Goal: Task Accomplishment & Management: Manage account settings

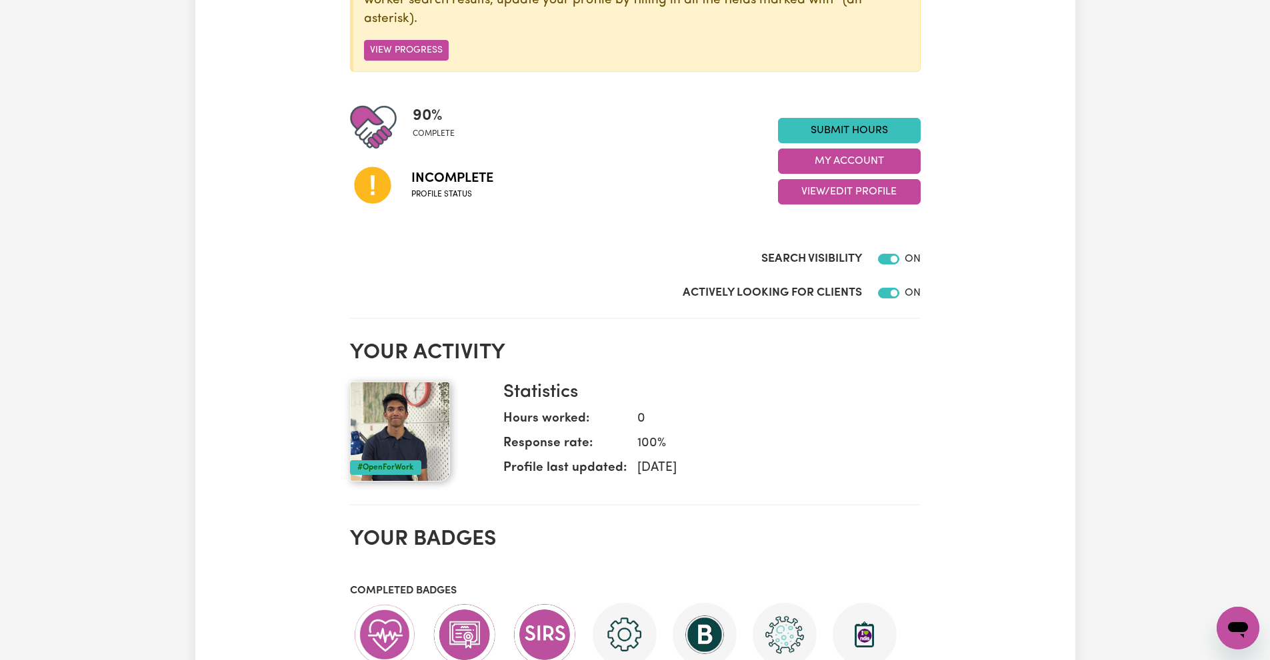
scroll to position [230, 0]
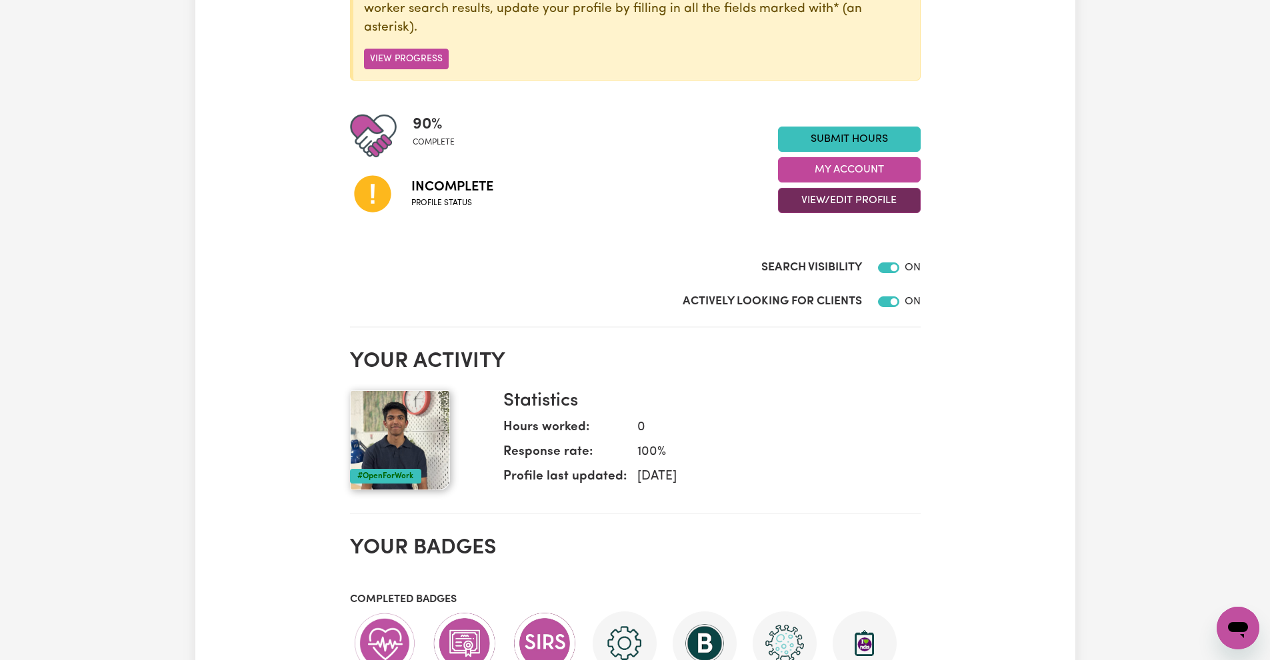
click at [822, 203] on button "View/Edit Profile" at bounding box center [849, 200] width 143 height 25
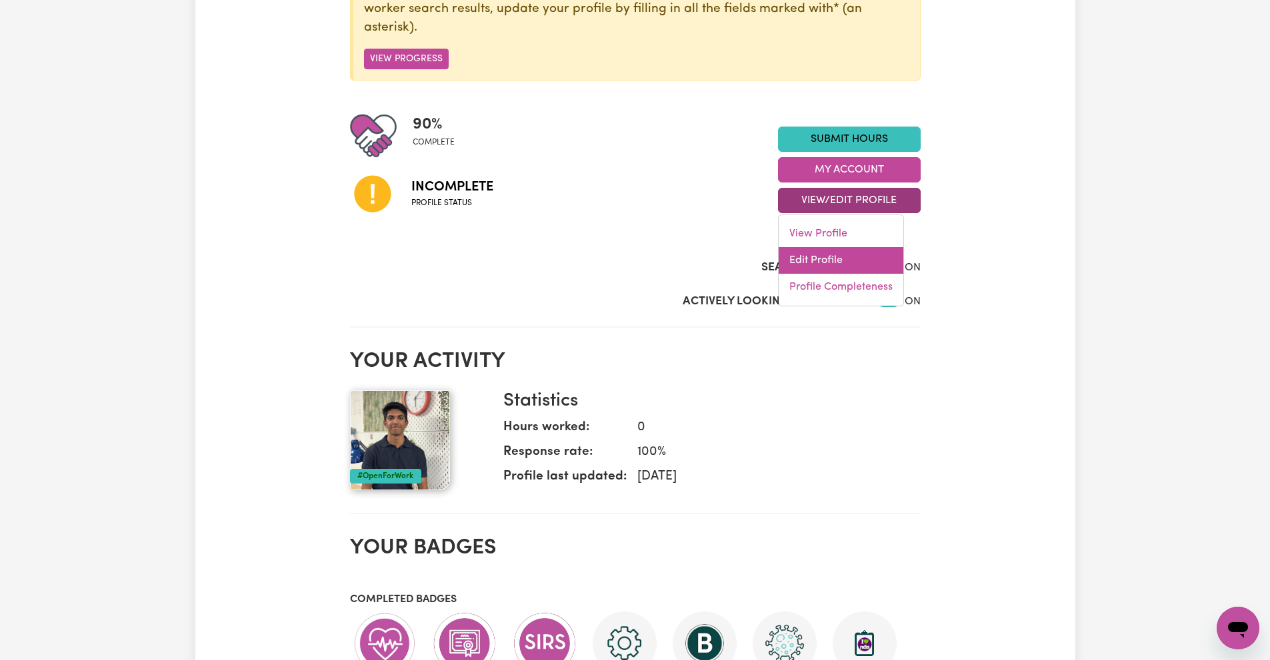
click at [817, 263] on link "Edit Profile" at bounding box center [840, 260] width 125 height 27
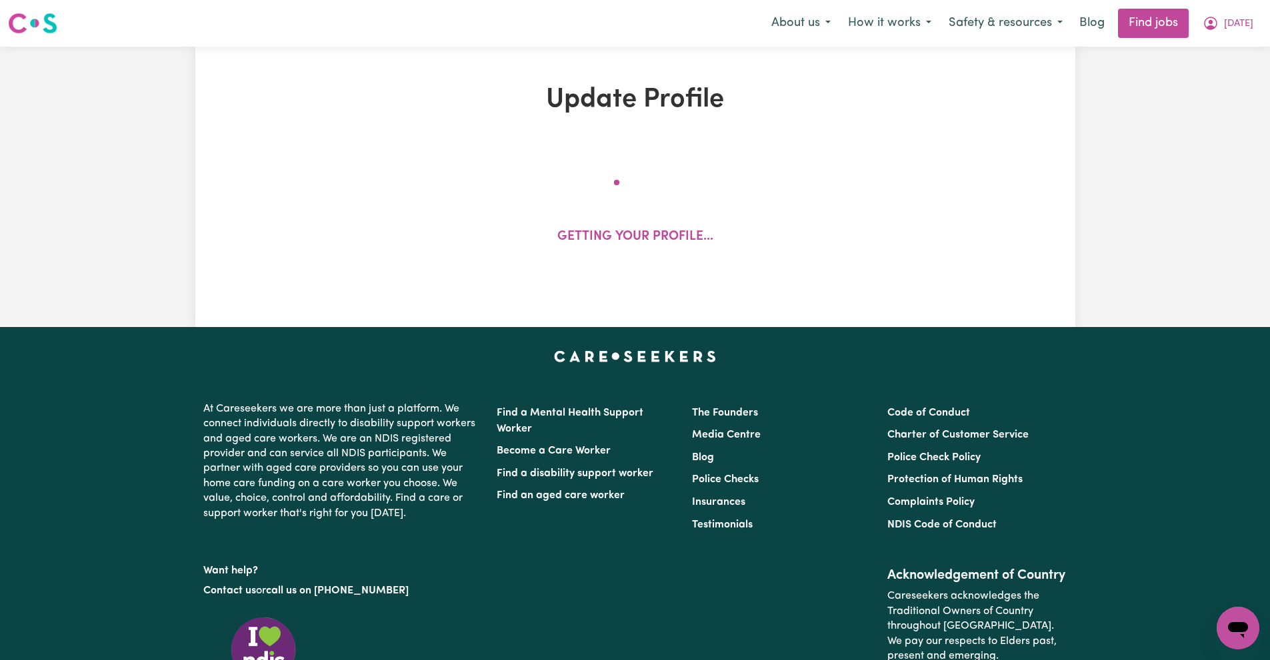
select select "[DEMOGRAPHIC_DATA]"
select select "[DEMOGRAPHIC_DATA] Citizen"
select select "Studying a healthcare related degree or qualification"
select select "60"
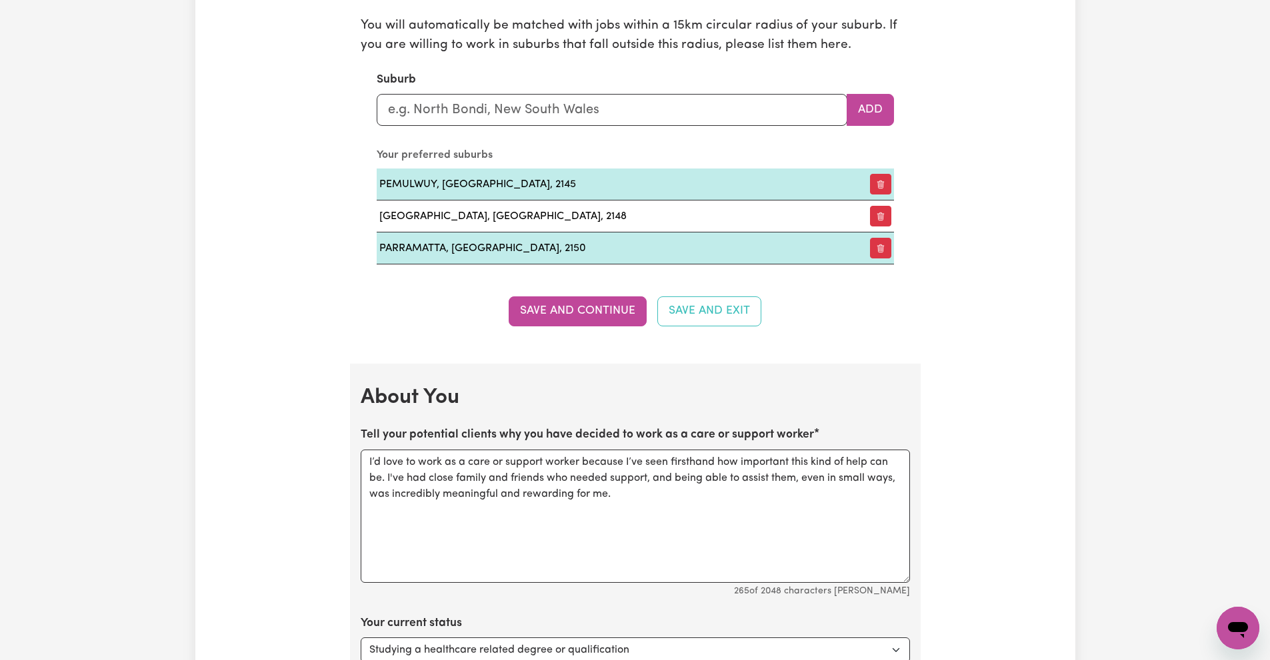
scroll to position [1733, 0]
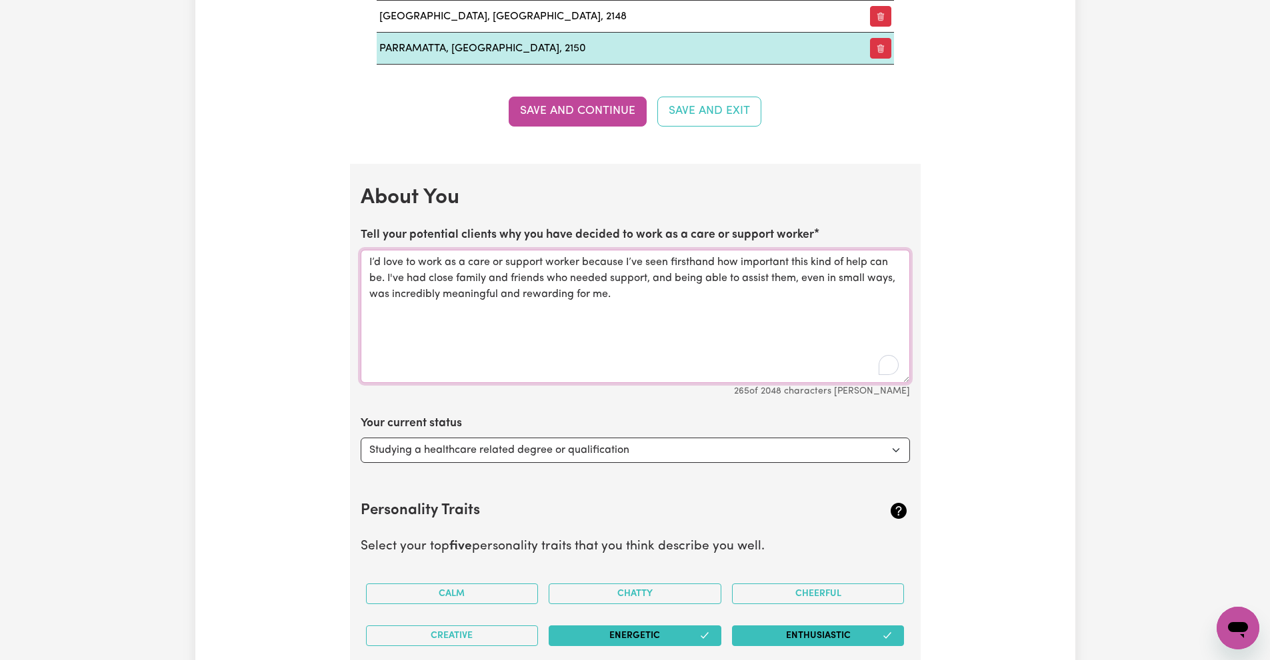
drag, startPoint x: 656, startPoint y: 295, endPoint x: 355, endPoint y: 234, distance: 307.4
click at [654, 332] on textarea "I’d love to work as a care or support worker because I’ve seen firsthand how im…" at bounding box center [635, 316] width 549 height 133
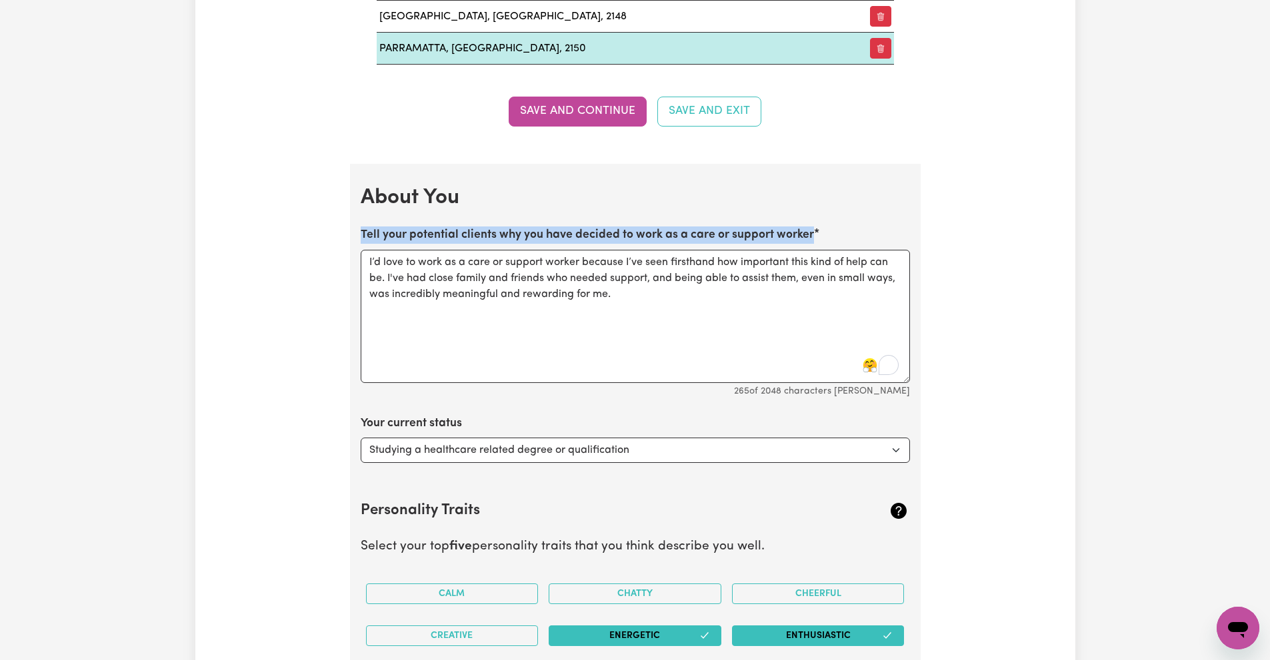
drag, startPoint x: 821, startPoint y: 228, endPoint x: 352, endPoint y: 233, distance: 469.2
copy label "Tell your potential clients why you have decided to work as a care or support w…"
drag, startPoint x: 634, startPoint y: 311, endPoint x: 359, endPoint y: 269, distance: 278.5
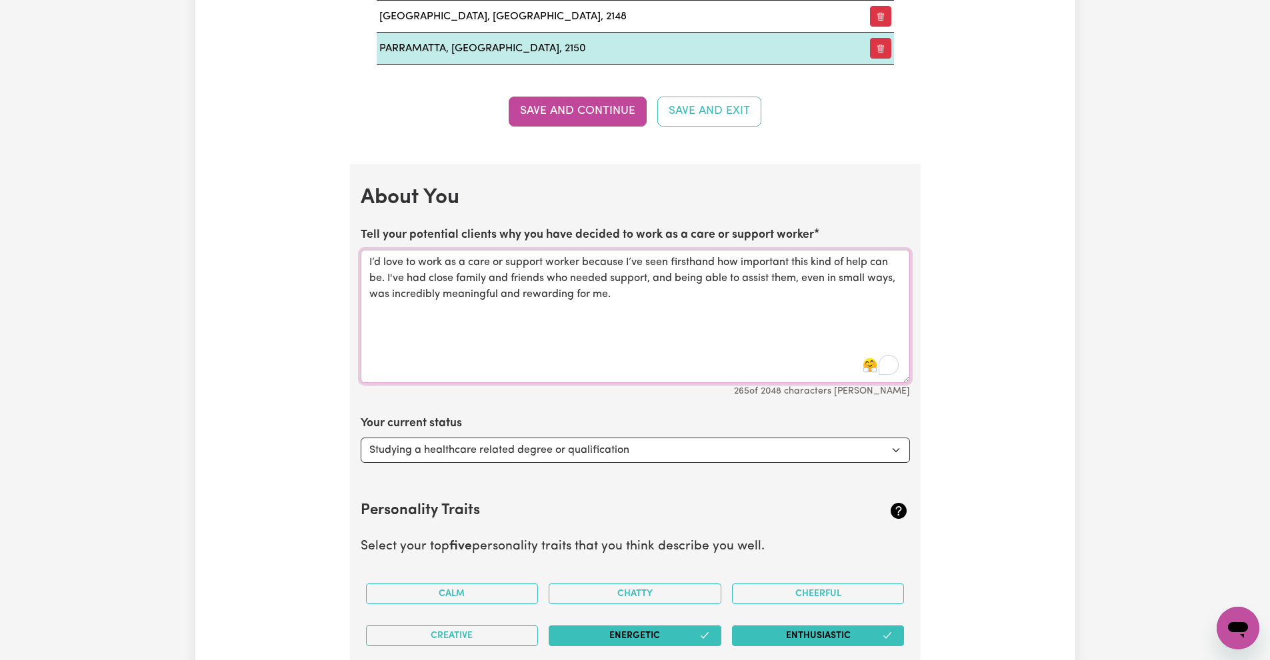
paste textarea "much of a difference genuine help can make in someone’s life. Supporting close …"
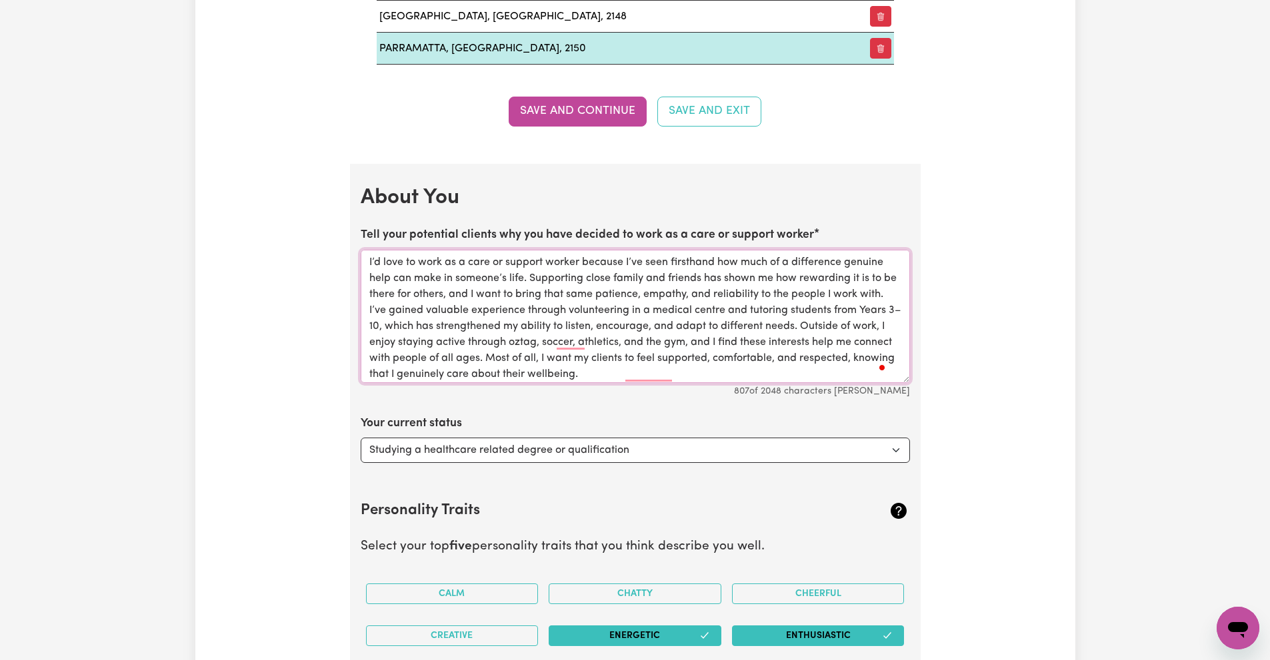
click at [861, 313] on textarea "I’d love to work as a care or support worker because I’ve seen firsthand how mu…" at bounding box center [635, 316] width 549 height 133
click at [792, 373] on textarea "I’d love to work as a care or support worker because I’ve seen firsthand how mu…" at bounding box center [635, 316] width 549 height 133
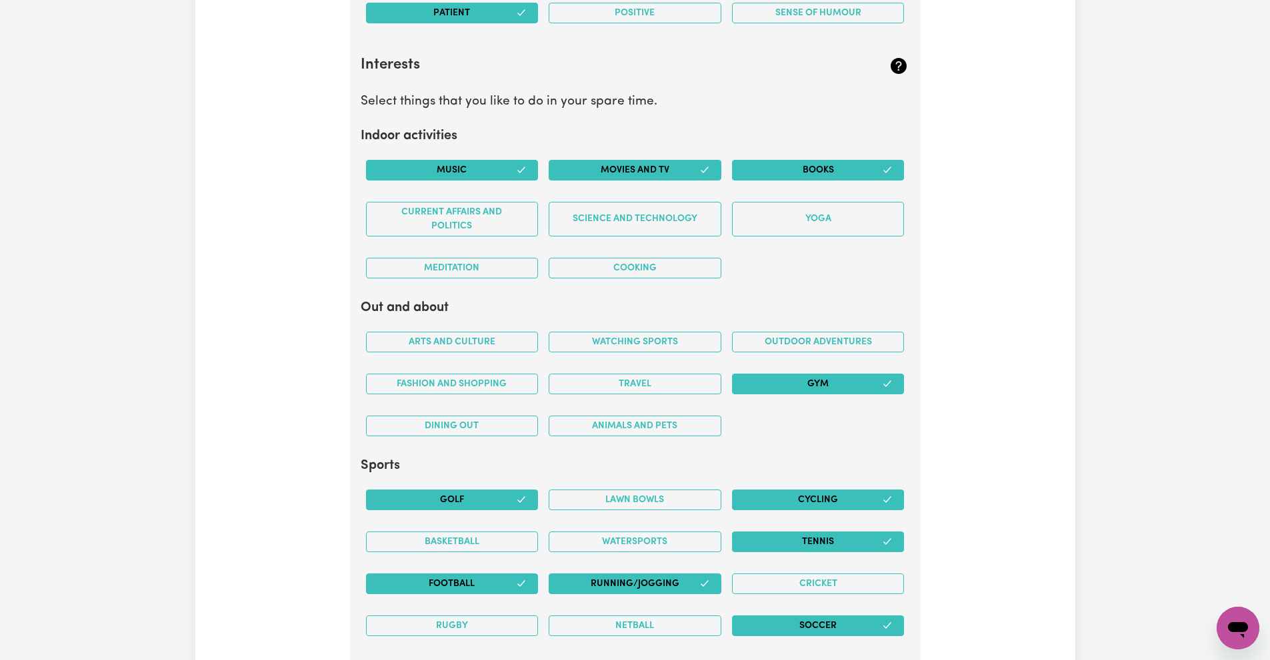
scroll to position [2466, 0]
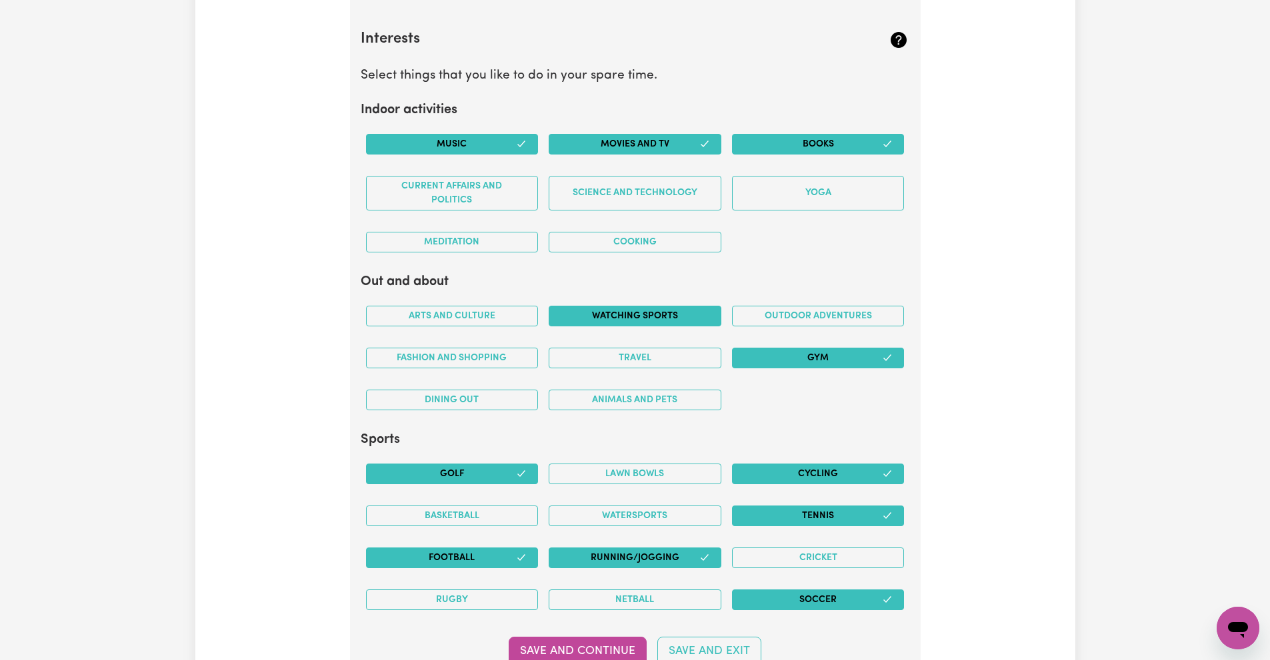
type textarea "I’d love to work as a care or support worker because I’ve seen firsthand how mu…"
click at [634, 322] on button "Watching sports" at bounding box center [635, 316] width 173 height 21
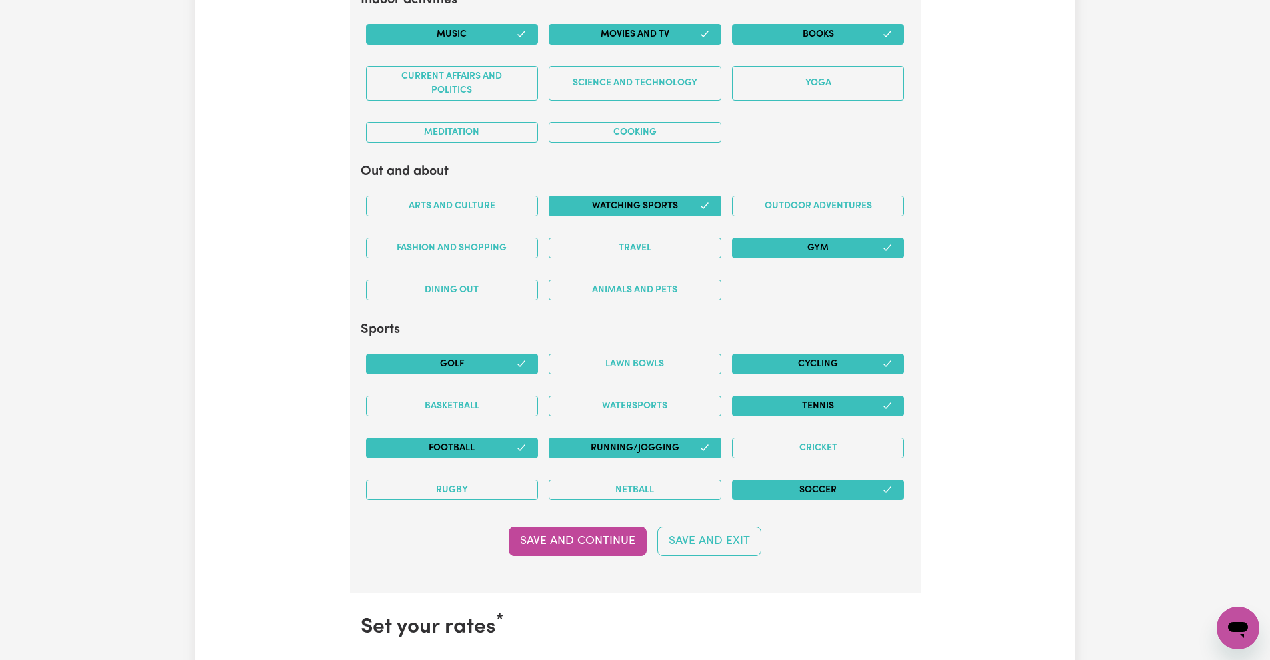
scroll to position [2599, 0]
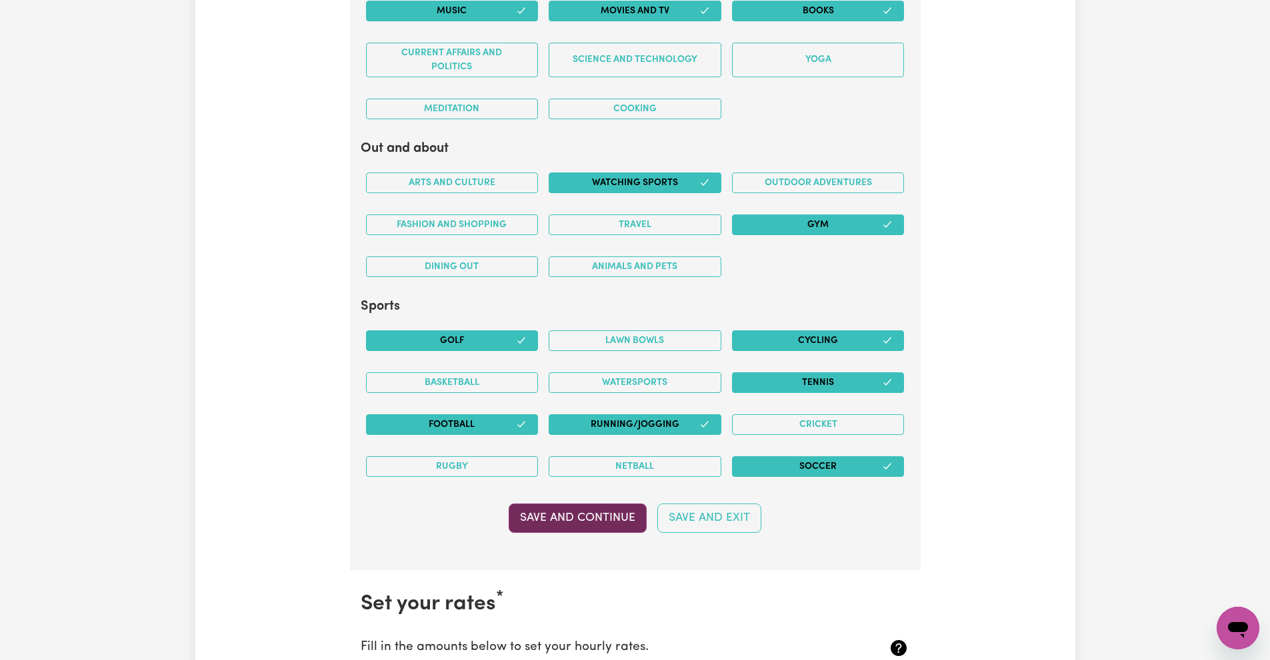
click at [573, 514] on button "Save and Continue" at bounding box center [578, 518] width 138 height 29
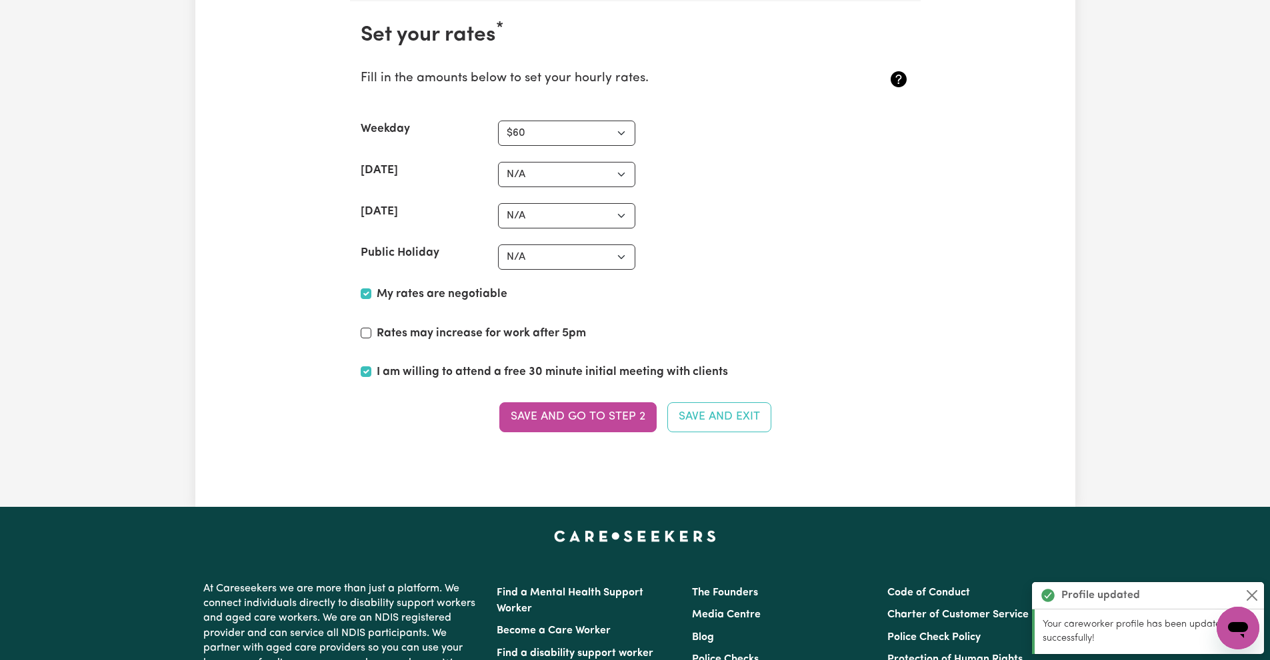
scroll to position [3169, 0]
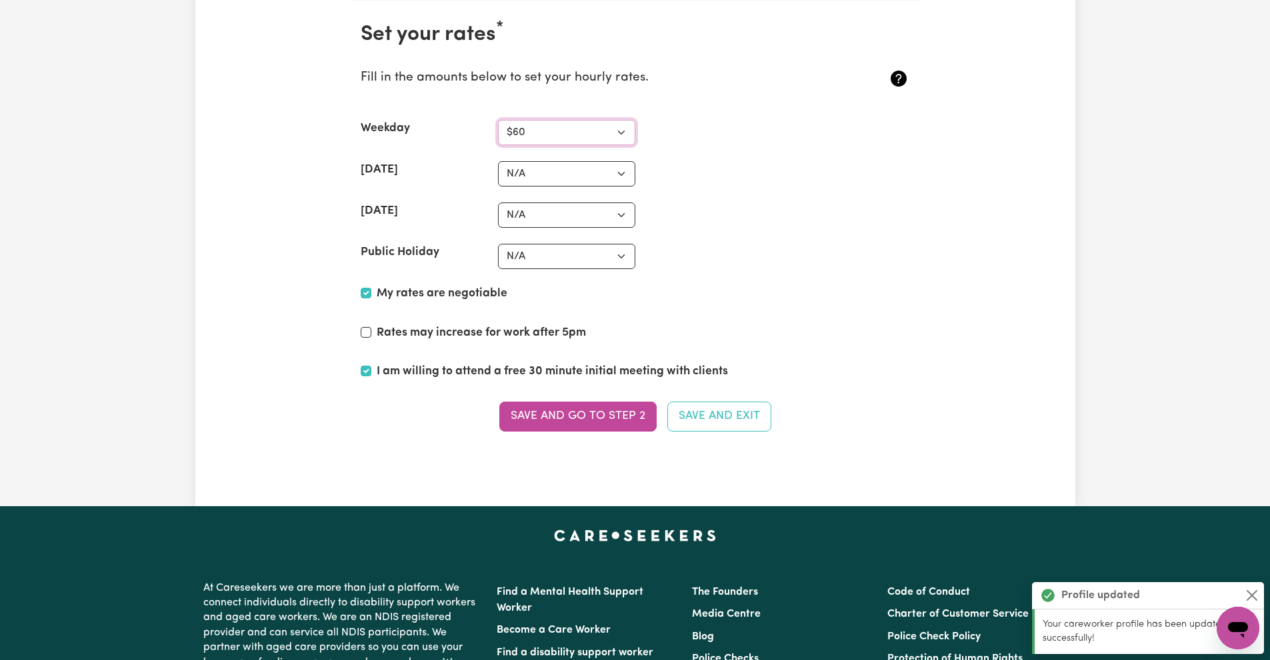
click at [625, 139] on select "N/A $37 $38 $39 $40 $41 $42 $43 $44 $45 $46 $47 $48 $49 $50 $51 $52 $53 $54 $55…" at bounding box center [566, 132] width 137 height 25
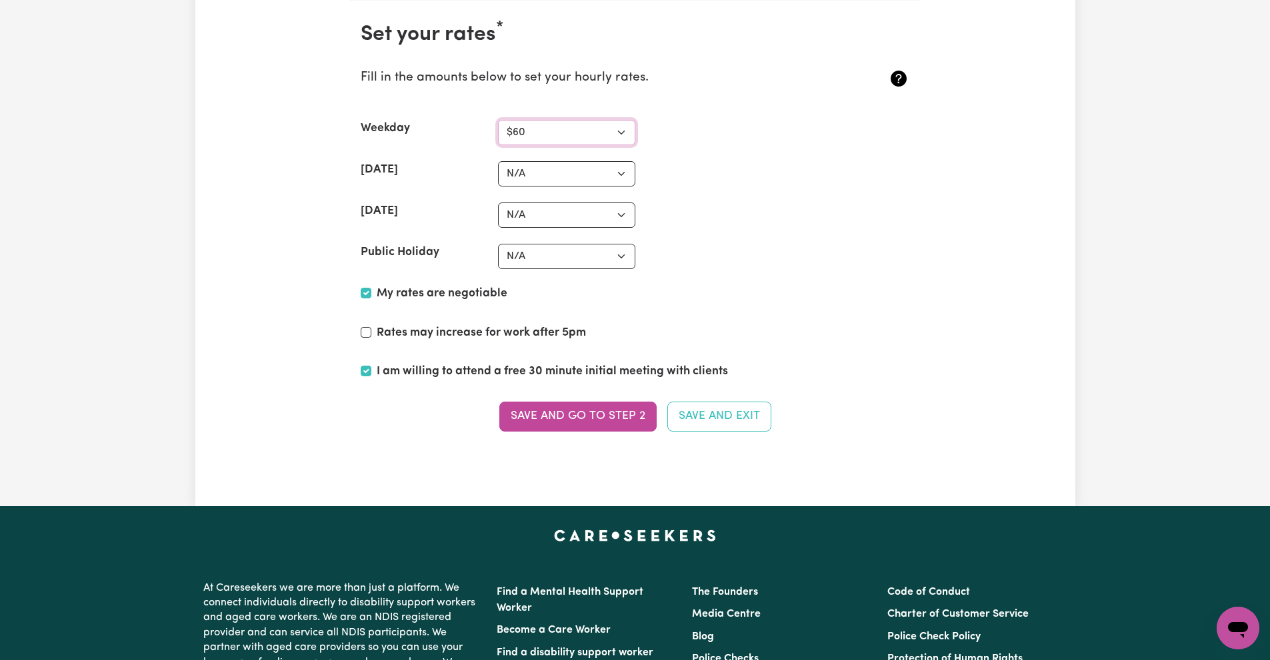
select select "66"
click at [498, 120] on select "N/A $37 $38 $39 $40 $41 $42 $43 $44 $45 $46 $47 $48 $49 $50 $51 $52 $53 $54 $55…" at bounding box center [566, 132] width 137 height 25
click at [627, 416] on button "Save and go to Step 2" at bounding box center [577, 416] width 157 height 29
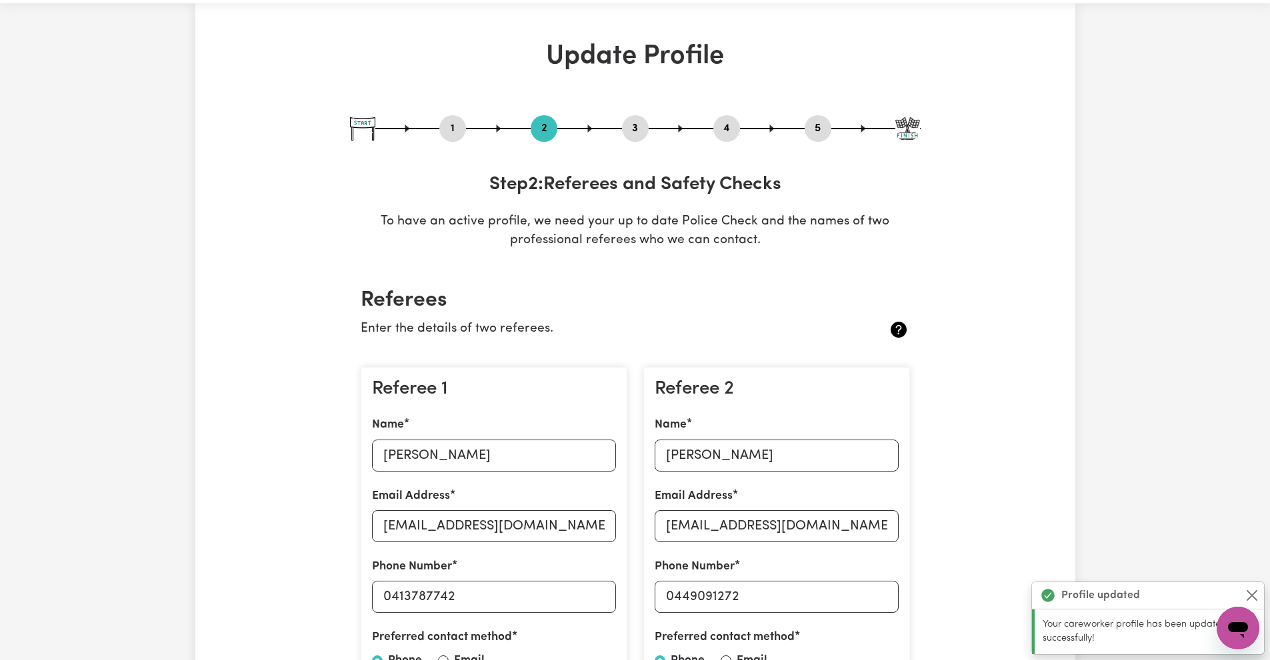
scroll to position [67, 0]
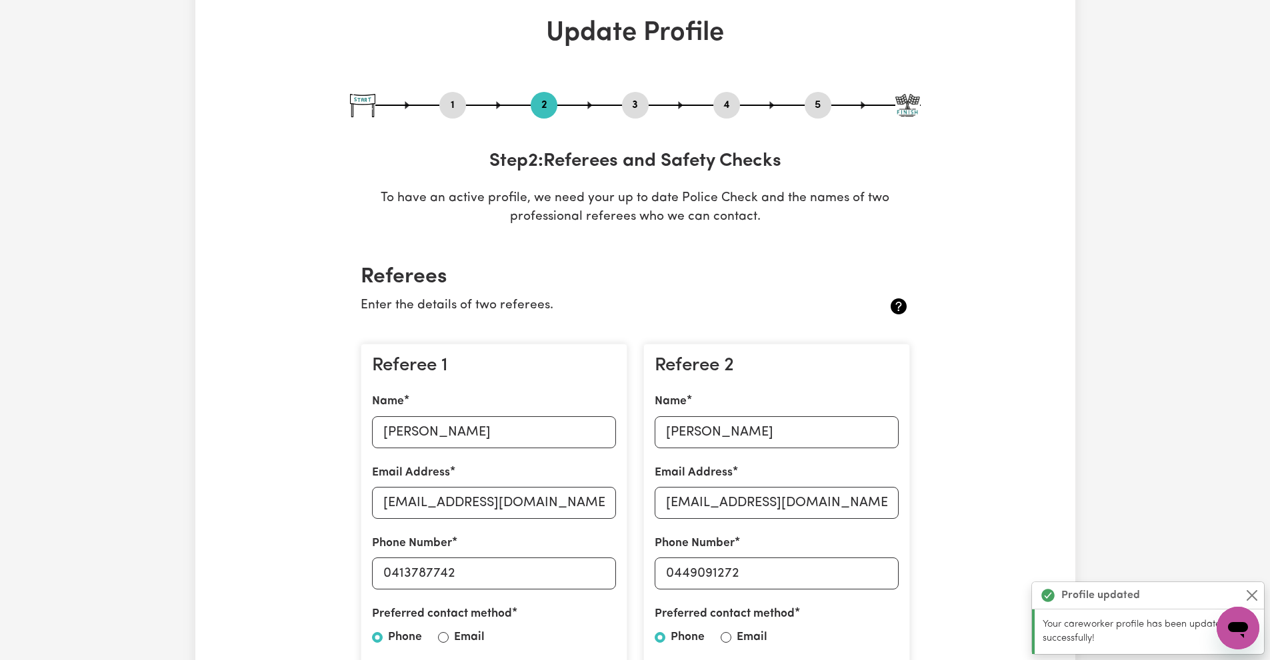
click at [459, 105] on button "1" at bounding box center [452, 105] width 27 height 17
select select "[DEMOGRAPHIC_DATA]"
select select "[DEMOGRAPHIC_DATA] Citizen"
select select "Studying a healthcare related degree or qualification"
select select "66"
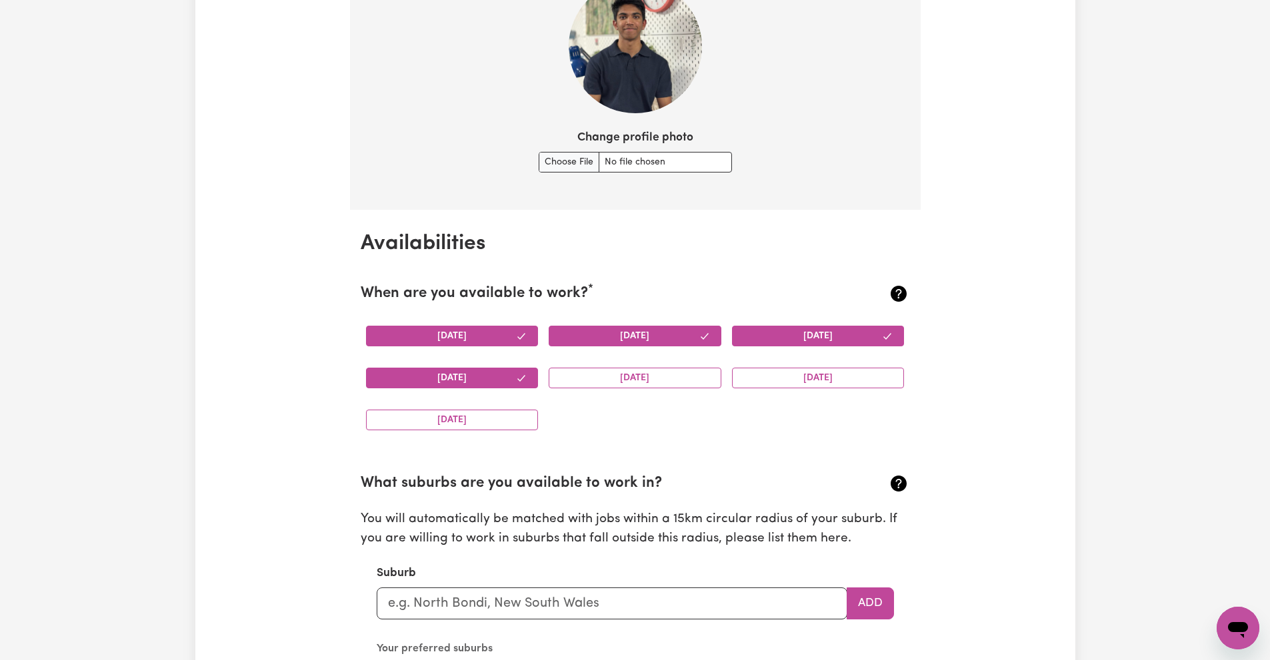
scroll to position [1000, 0]
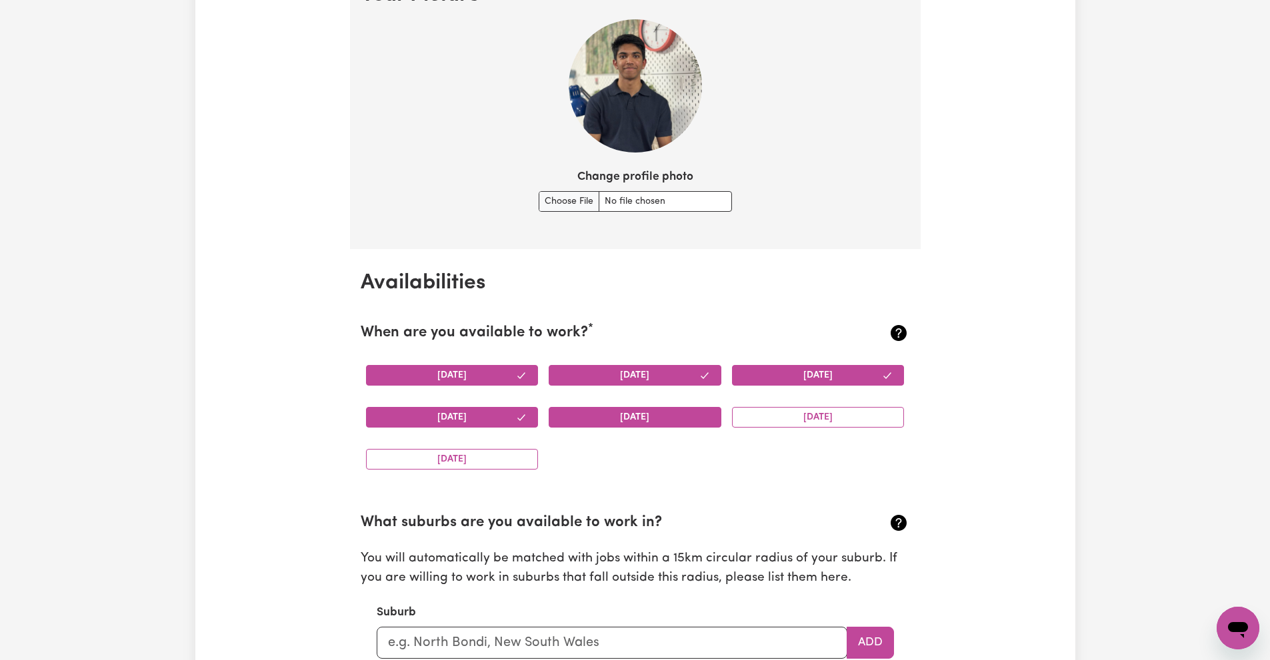
click at [647, 421] on button "[DATE]" at bounding box center [635, 417] width 173 height 21
click at [593, 421] on button "[DATE]" at bounding box center [635, 417] width 173 height 21
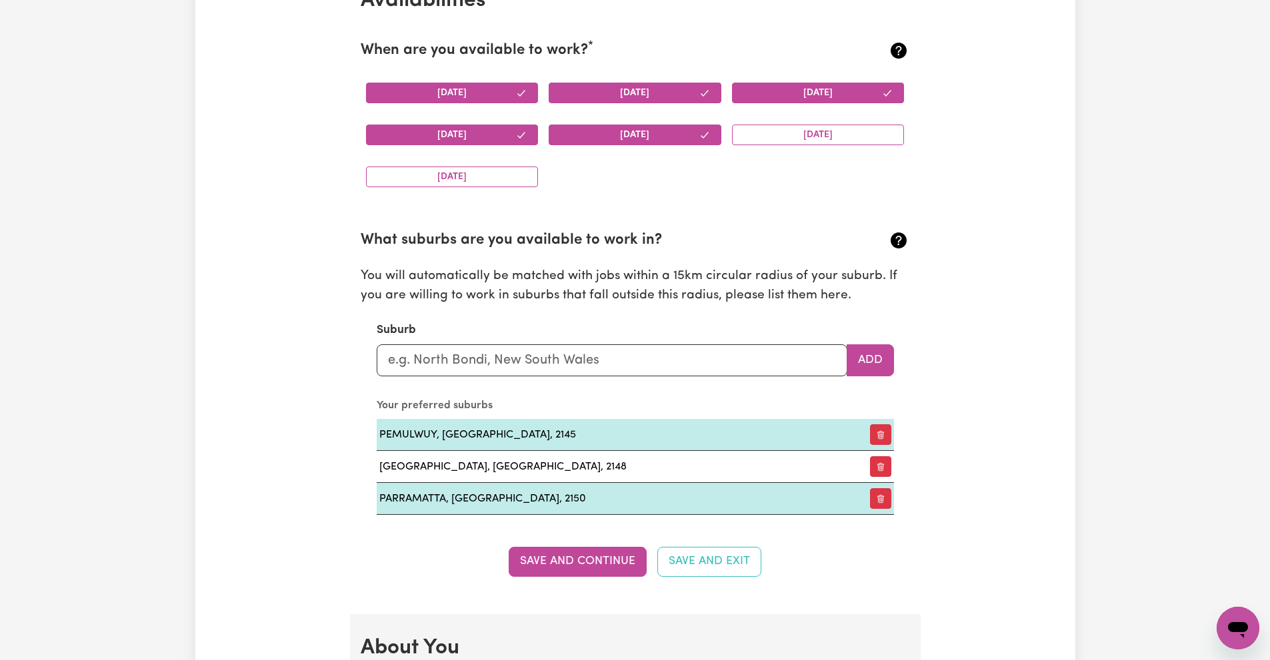
scroll to position [1466, 0]
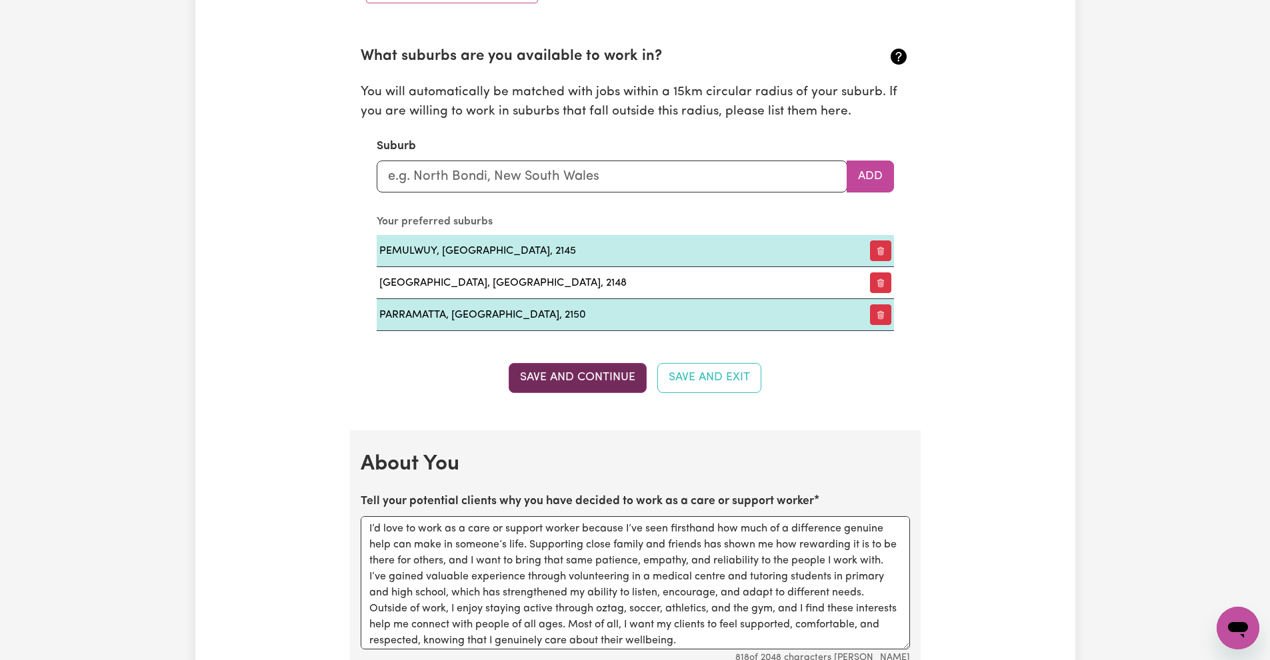
click at [598, 382] on button "Save and Continue" at bounding box center [578, 377] width 138 height 29
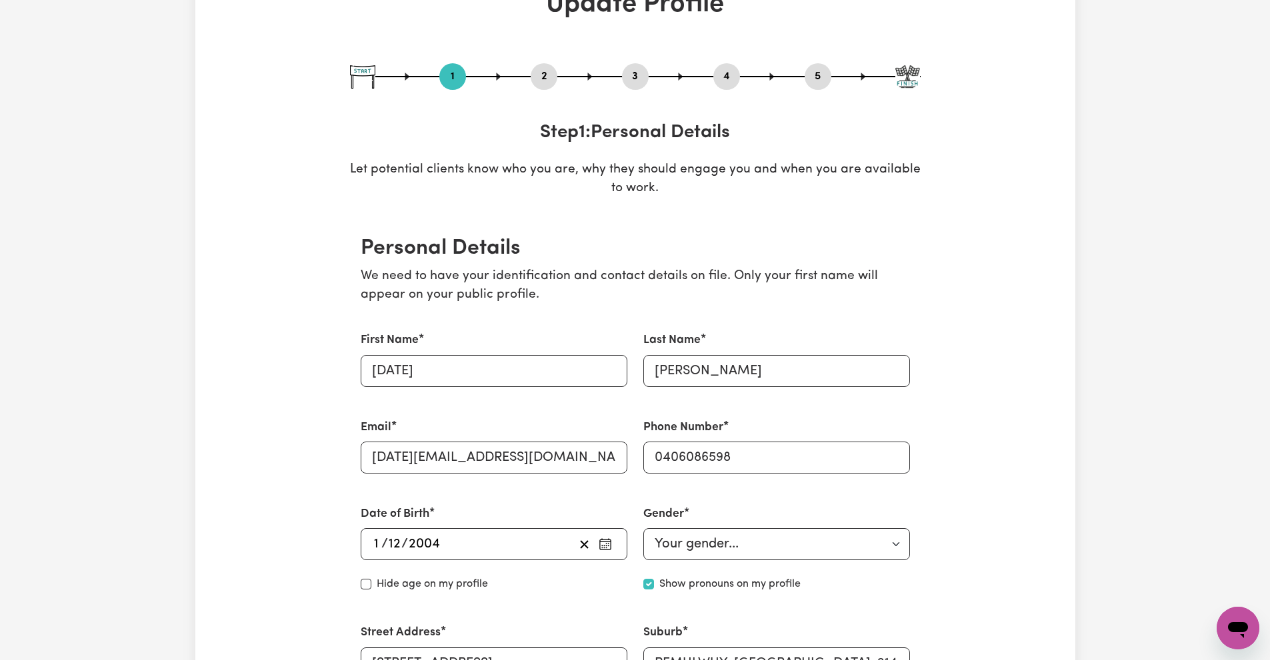
scroll to position [14, 0]
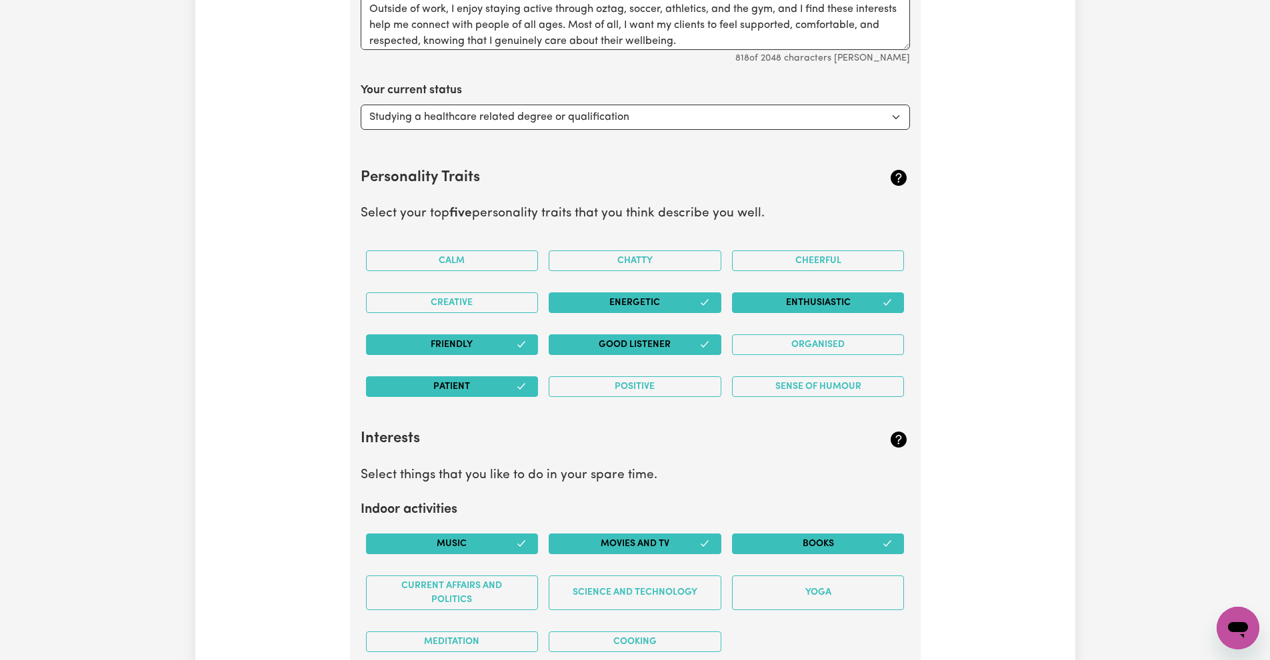
scroll to position [1666, 0]
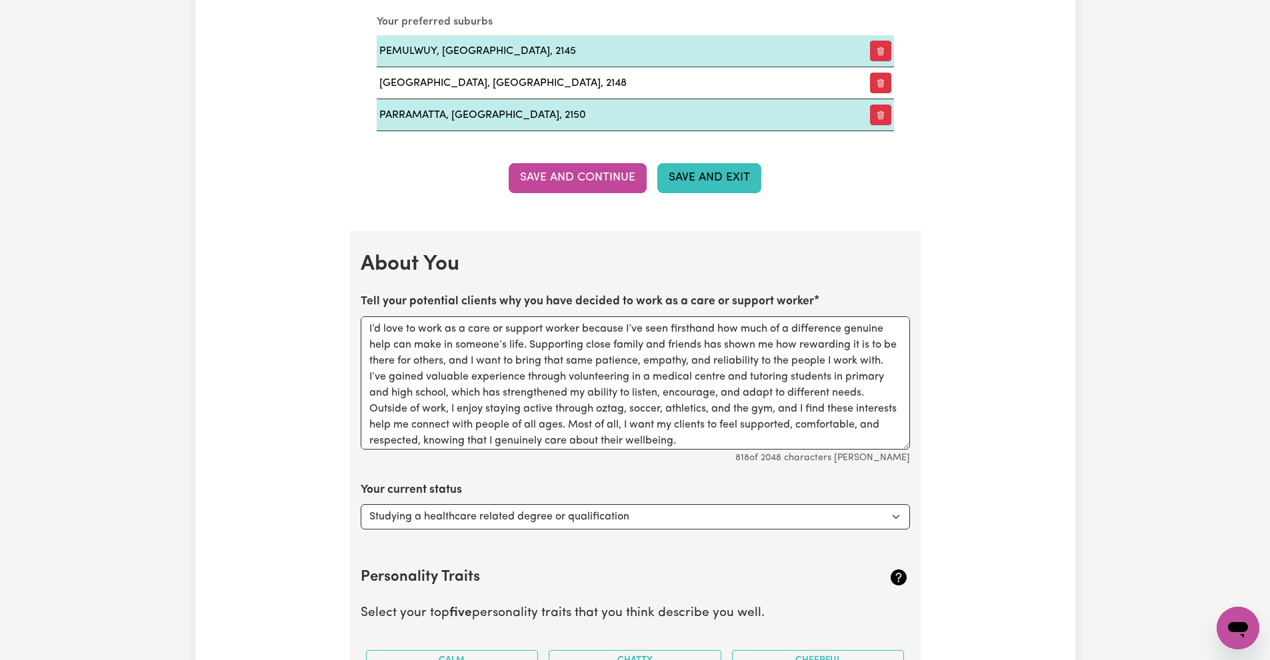
click at [691, 189] on button "Save and Exit" at bounding box center [709, 177] width 104 height 29
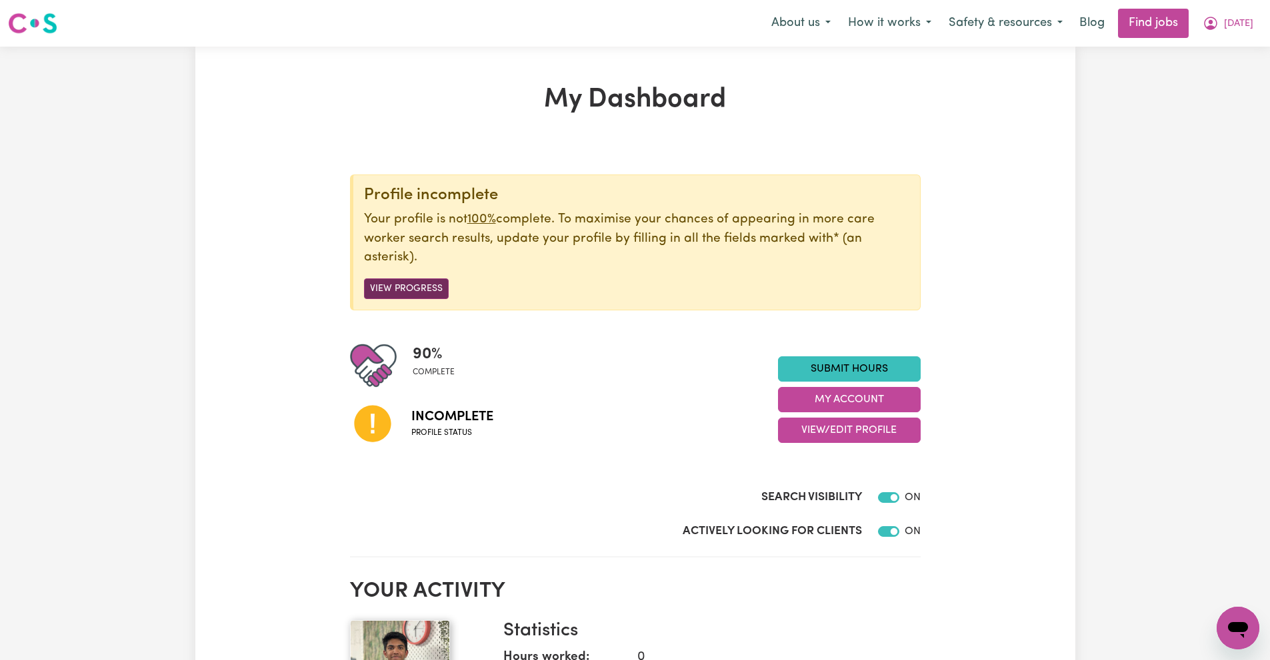
click at [416, 288] on button "View Progress" at bounding box center [406, 289] width 85 height 21
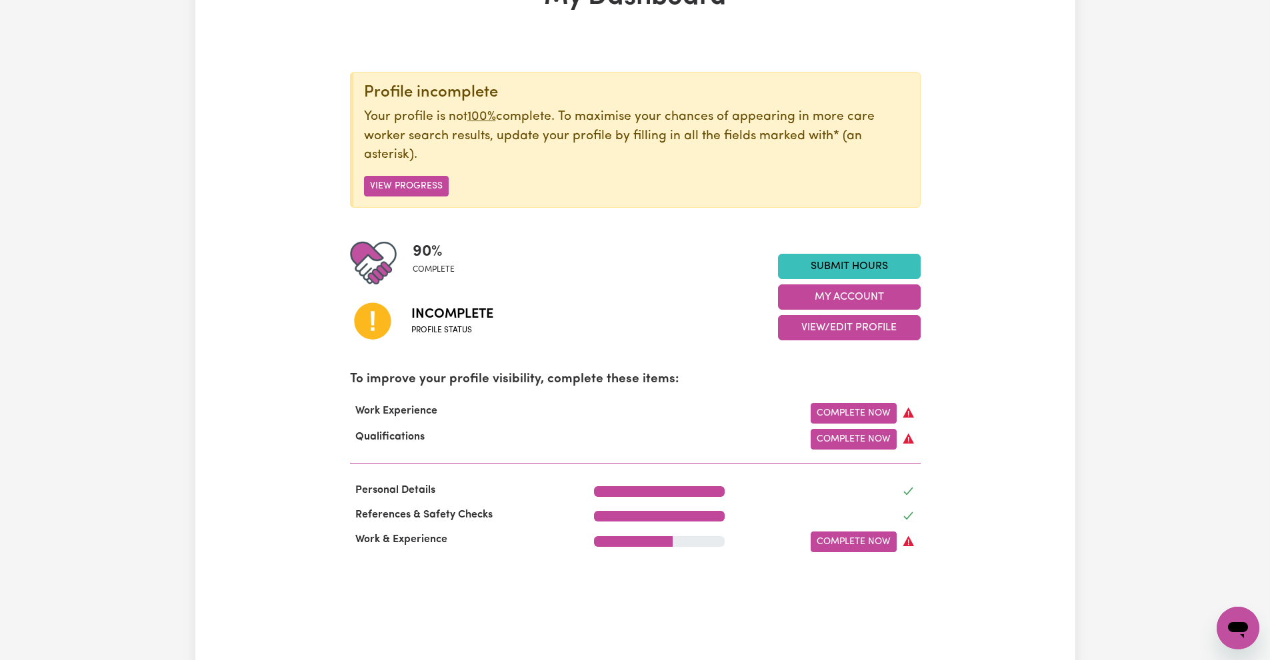
scroll to position [200, 0]
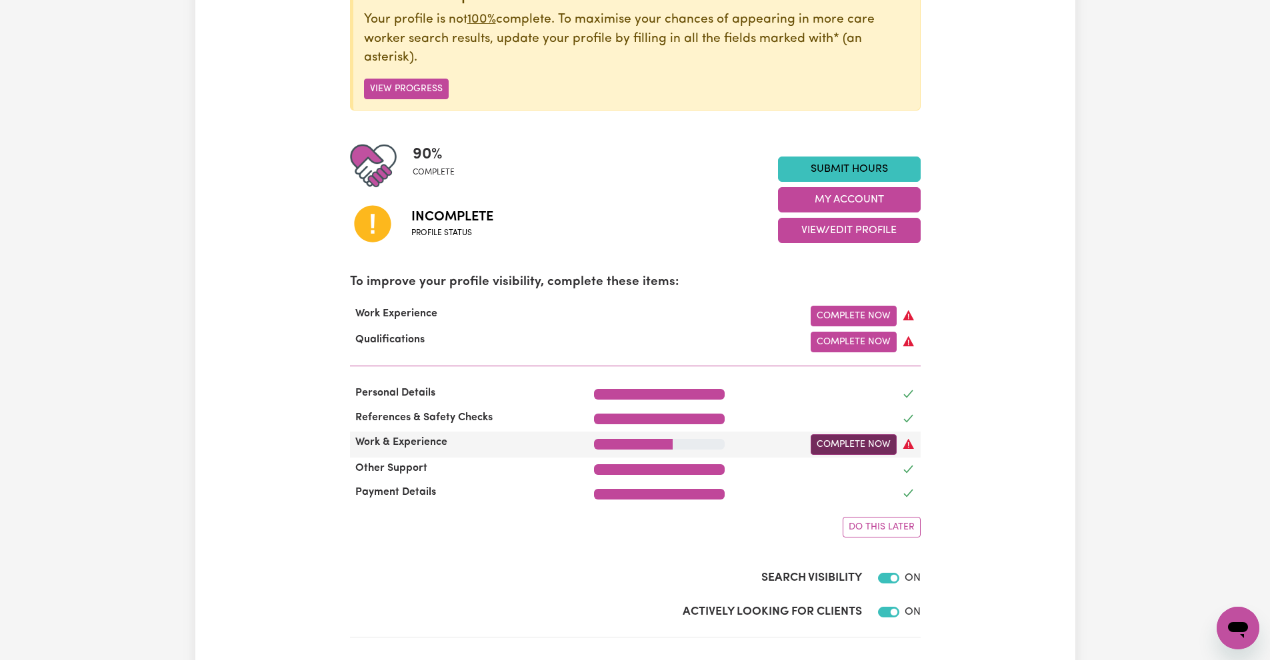
click at [828, 443] on link "Complete Now" at bounding box center [853, 445] width 86 height 21
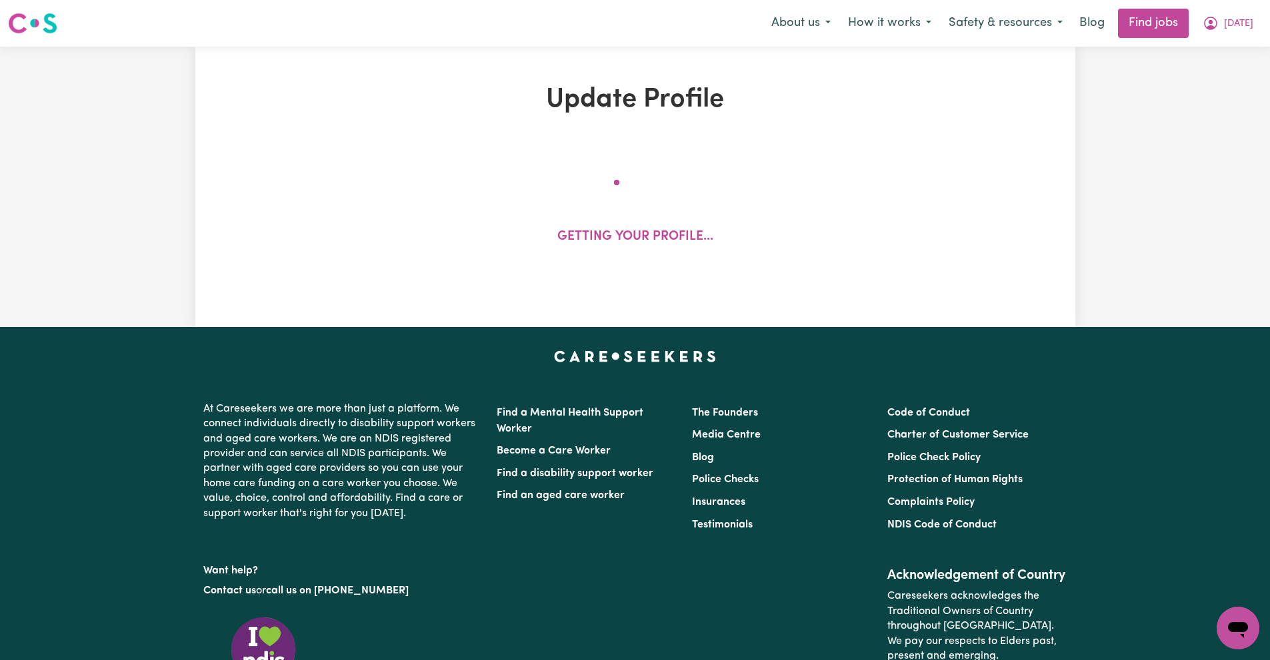
select select "Certificate III (Individual Support)"
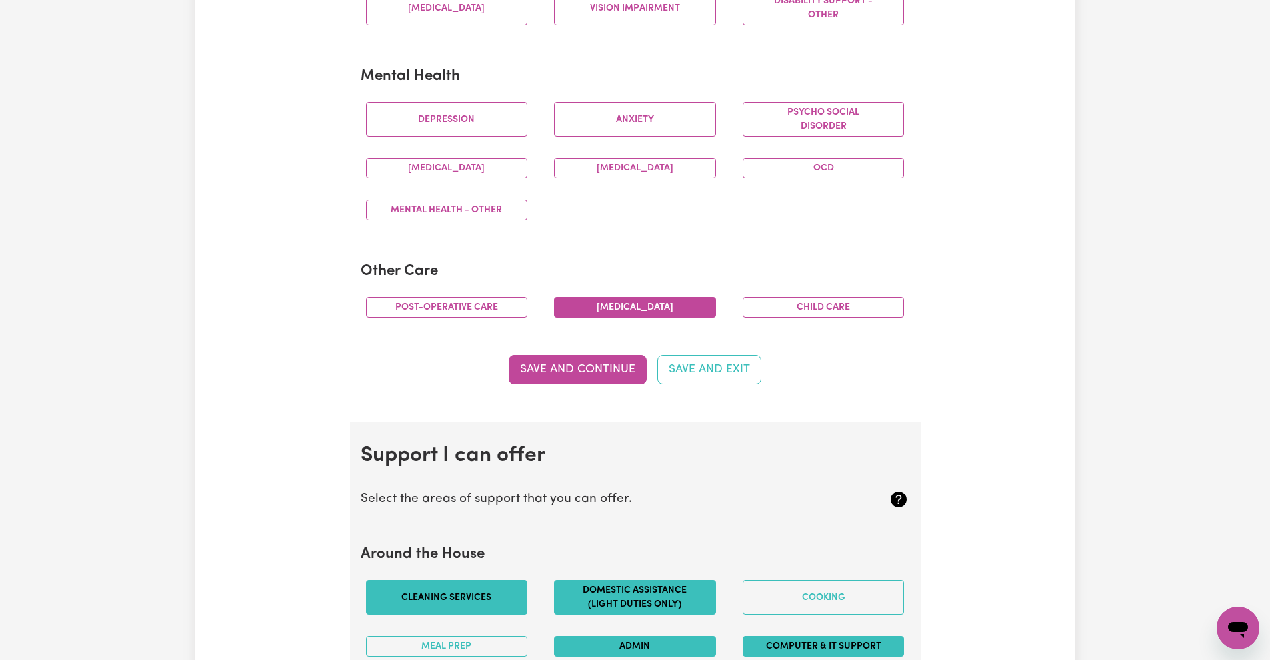
scroll to position [800, 0]
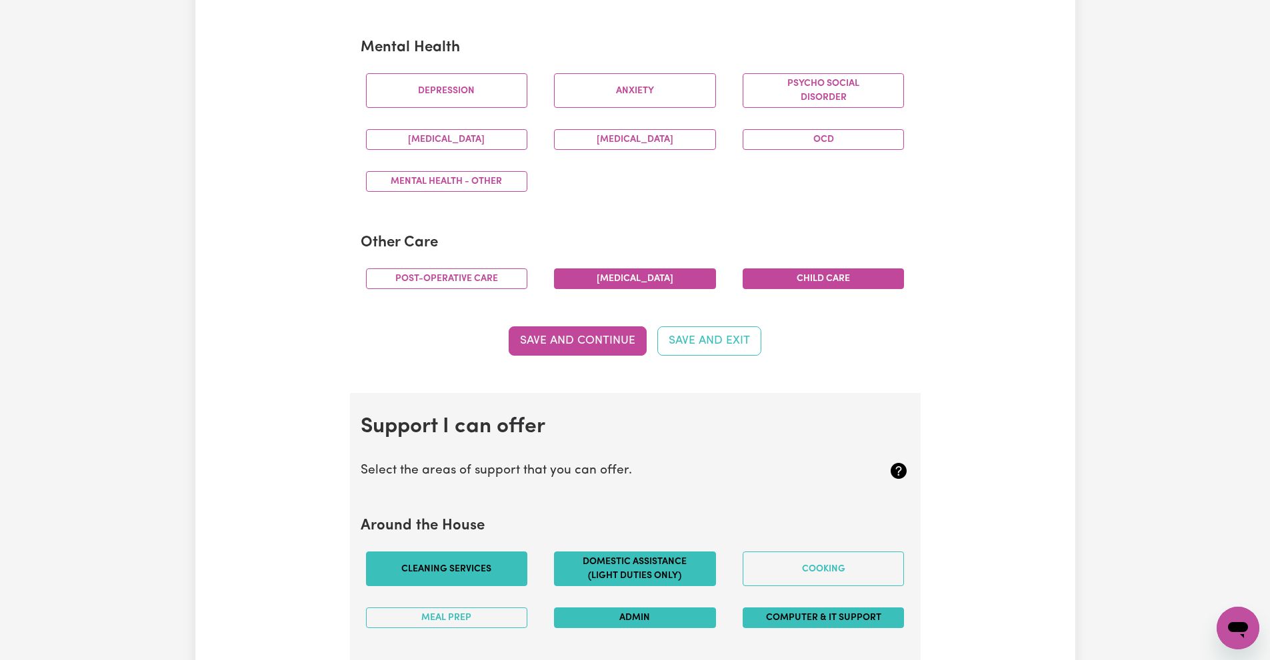
click at [824, 289] on button "Child care" at bounding box center [823, 279] width 162 height 21
click at [563, 345] on button "Save and Continue" at bounding box center [578, 341] width 138 height 29
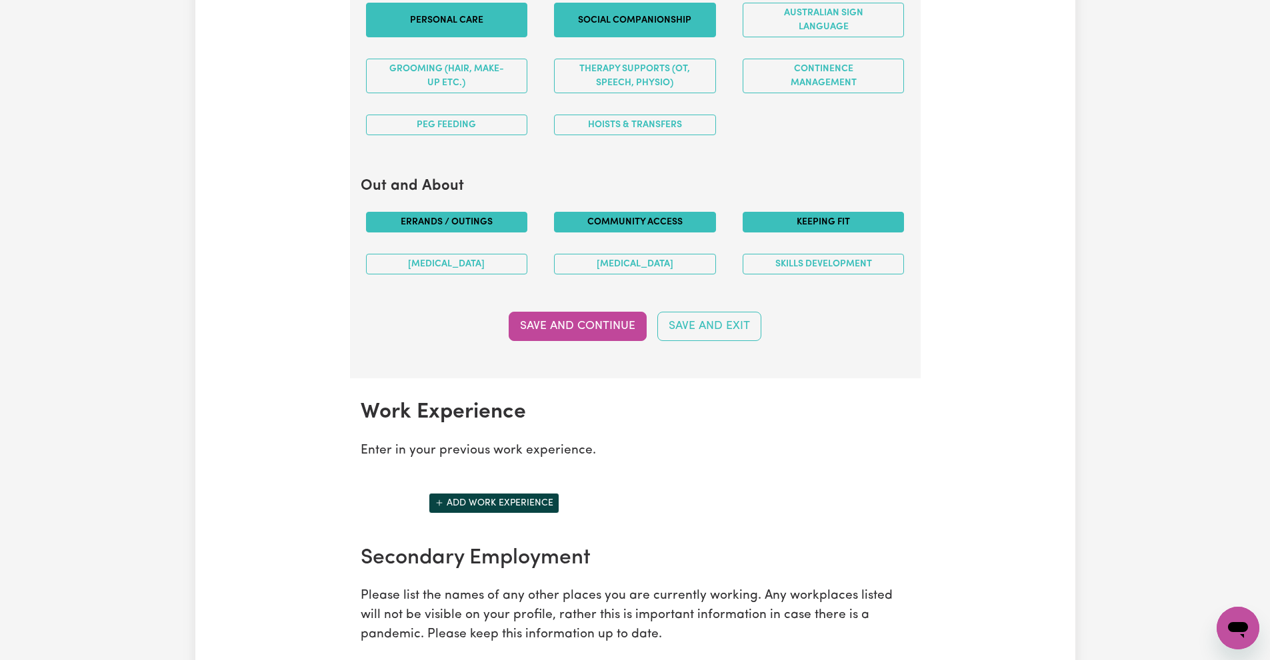
scroll to position [1526, 0]
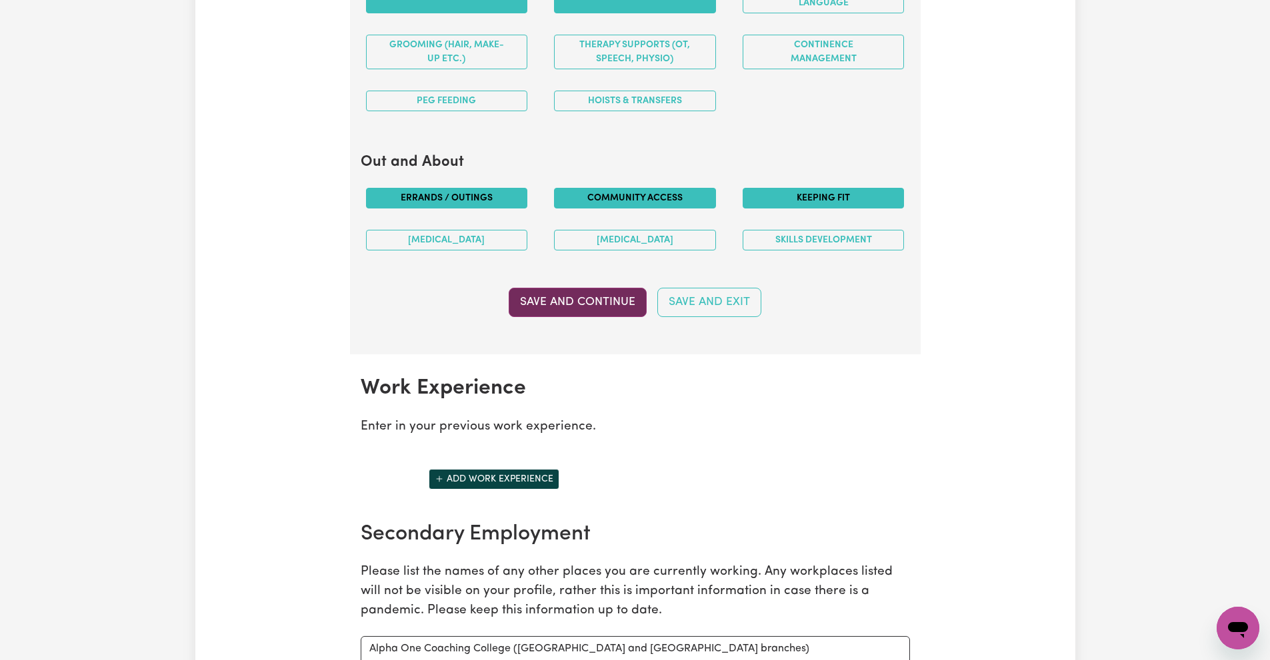
click at [537, 289] on button "Save and Continue" at bounding box center [578, 302] width 138 height 29
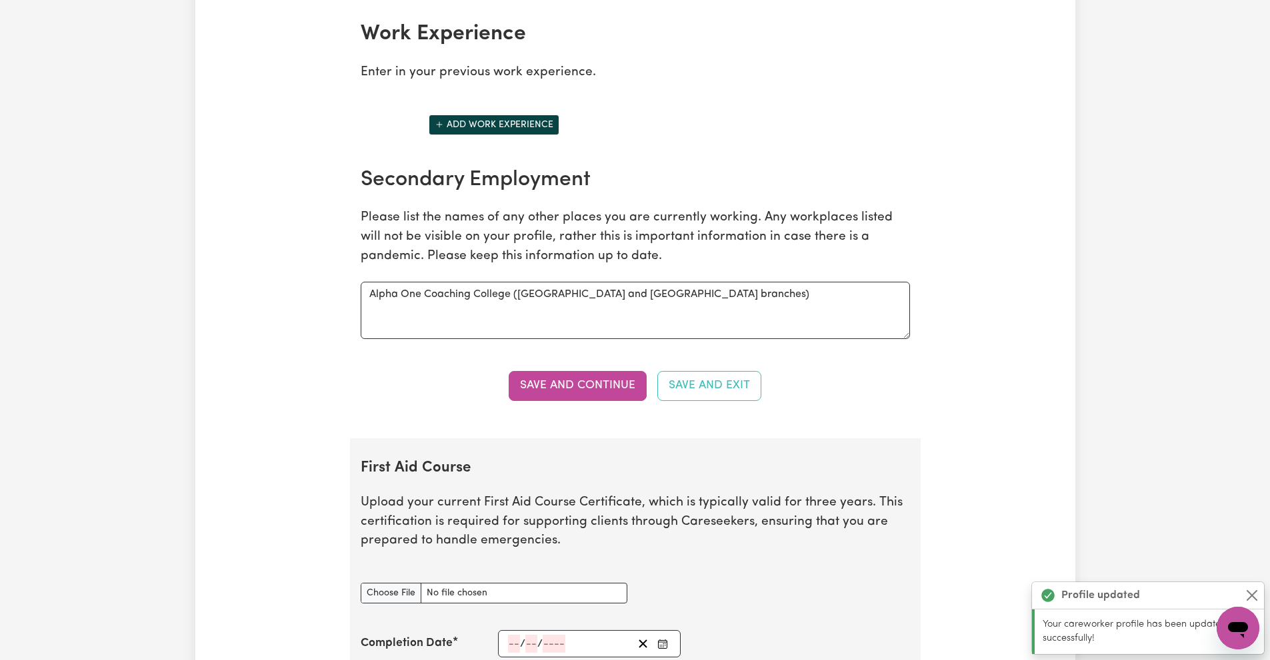
scroll to position [1814, 0]
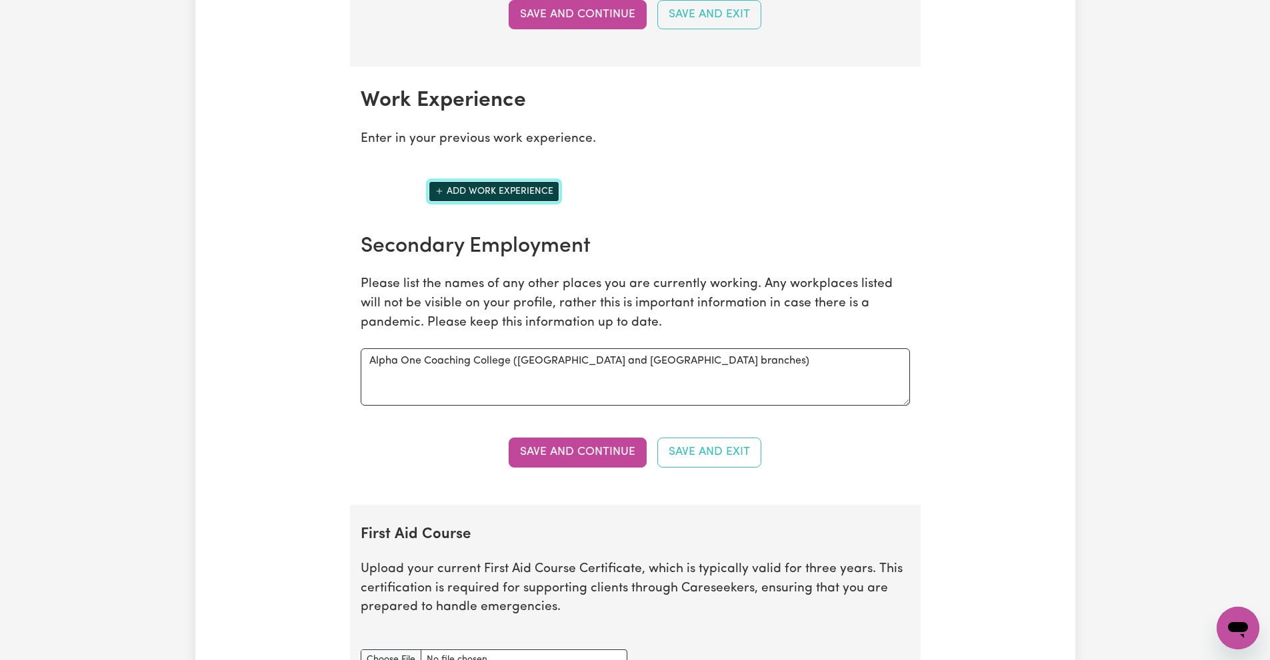
click at [507, 197] on button "Add work experience" at bounding box center [494, 191] width 131 height 21
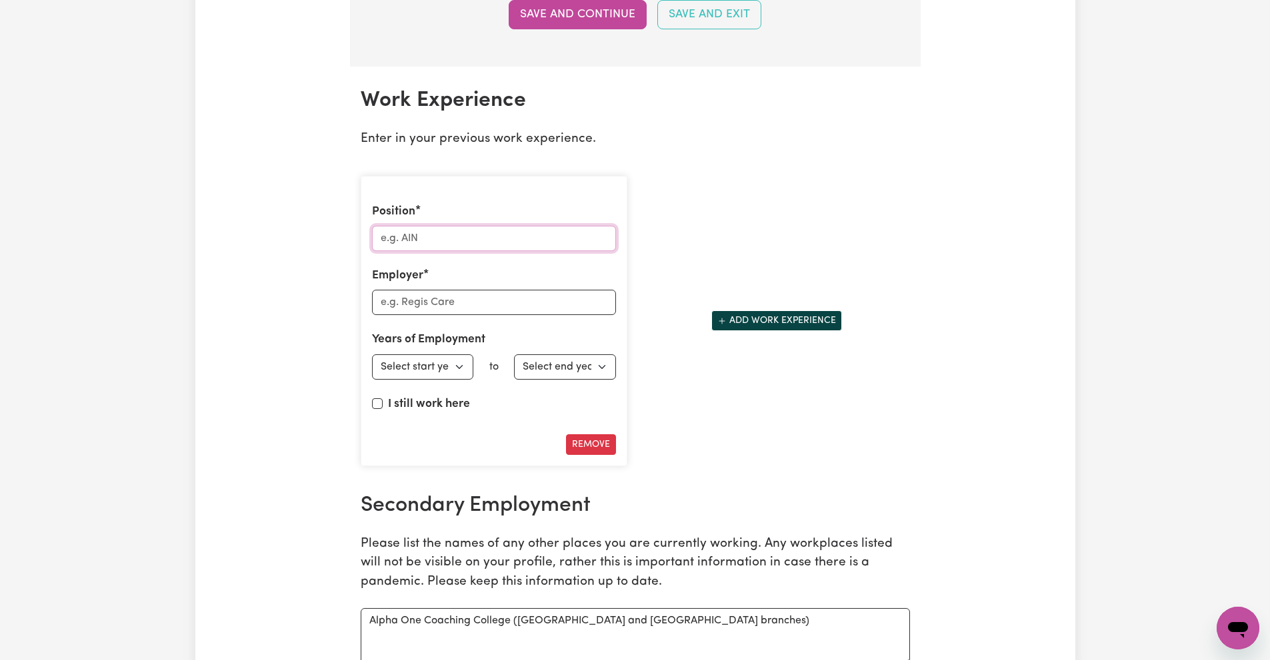
click at [498, 237] on input "Position" at bounding box center [494, 238] width 244 height 25
type input "Tutor"
click at [473, 299] on input "Employer" at bounding box center [494, 302] width 244 height 25
type input "Alpha One Coaching College"
click at [442, 368] on select "Select start year [DATE] 1952 1953 1954 1955 1956 1957 1958 1959 1960 1961 1962…" at bounding box center [423, 367] width 102 height 25
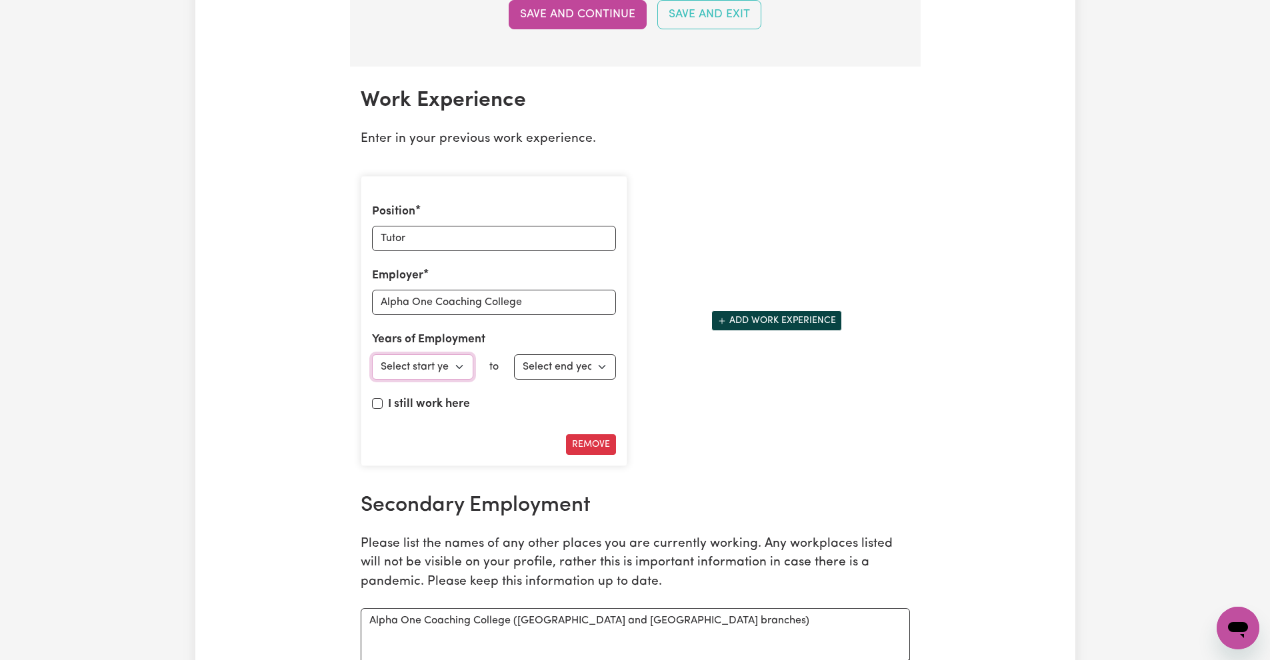
select select "2023"
click at [372, 355] on select "Select start year [DATE] 1952 1953 1954 1955 1956 1957 1958 1959 1960 1961 1962…" at bounding box center [423, 367] width 102 height 25
click at [580, 372] on select "Select end year [DATE] 1952 1953 1954 1955 1956 1957 1958 1959 1960 1961 1962 1…" at bounding box center [565, 367] width 102 height 25
click at [379, 402] on input "I still work here" at bounding box center [377, 404] width 11 height 11
checkbox input "true"
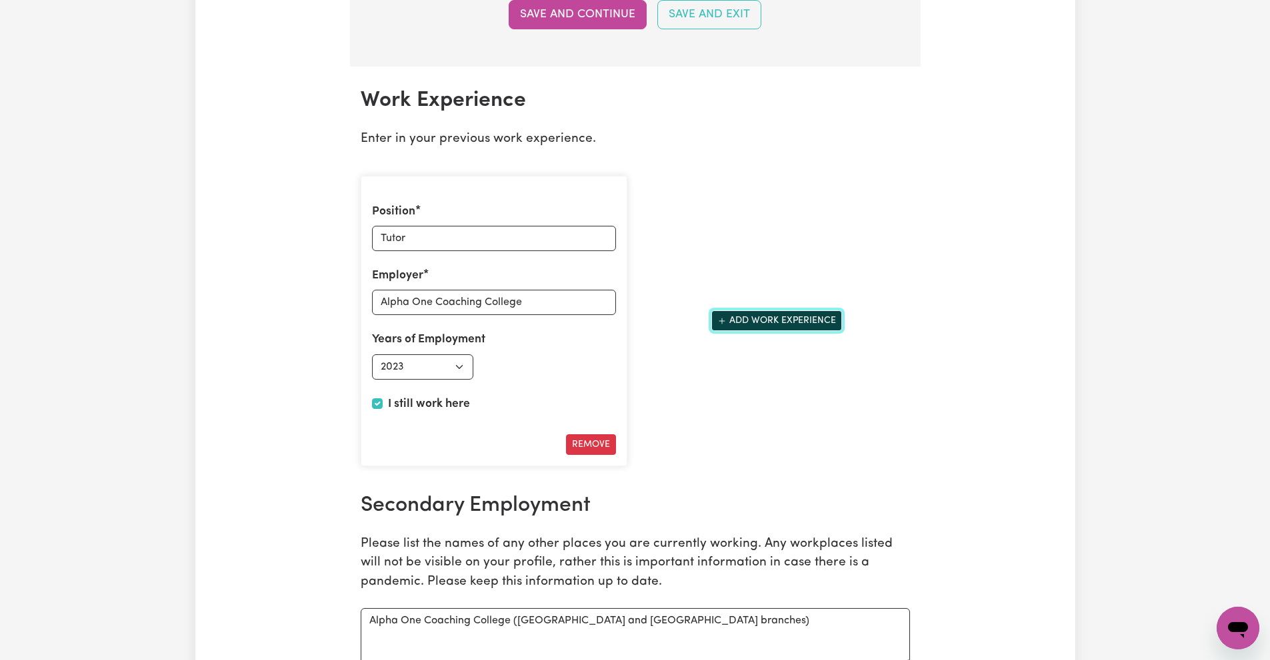
click at [728, 324] on button "Add work experience" at bounding box center [776, 321] width 131 height 21
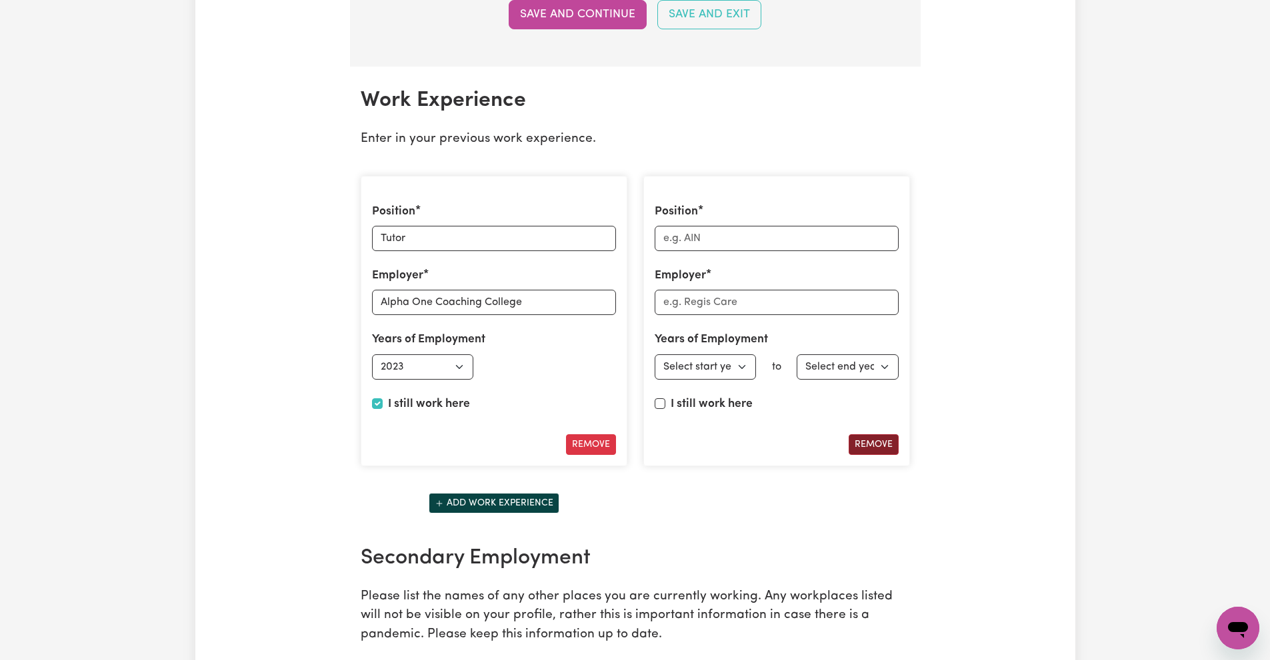
click at [882, 443] on button "Remove" at bounding box center [873, 445] width 50 height 21
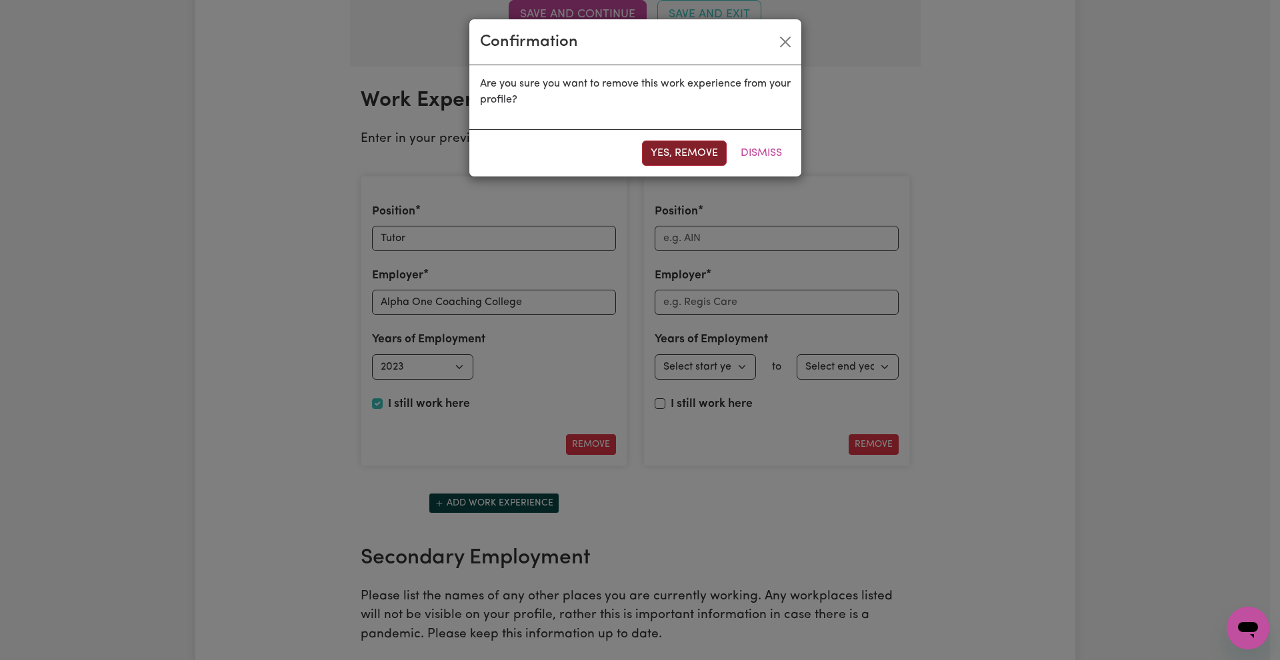
click at [685, 157] on button "Yes, remove" at bounding box center [684, 153] width 85 height 25
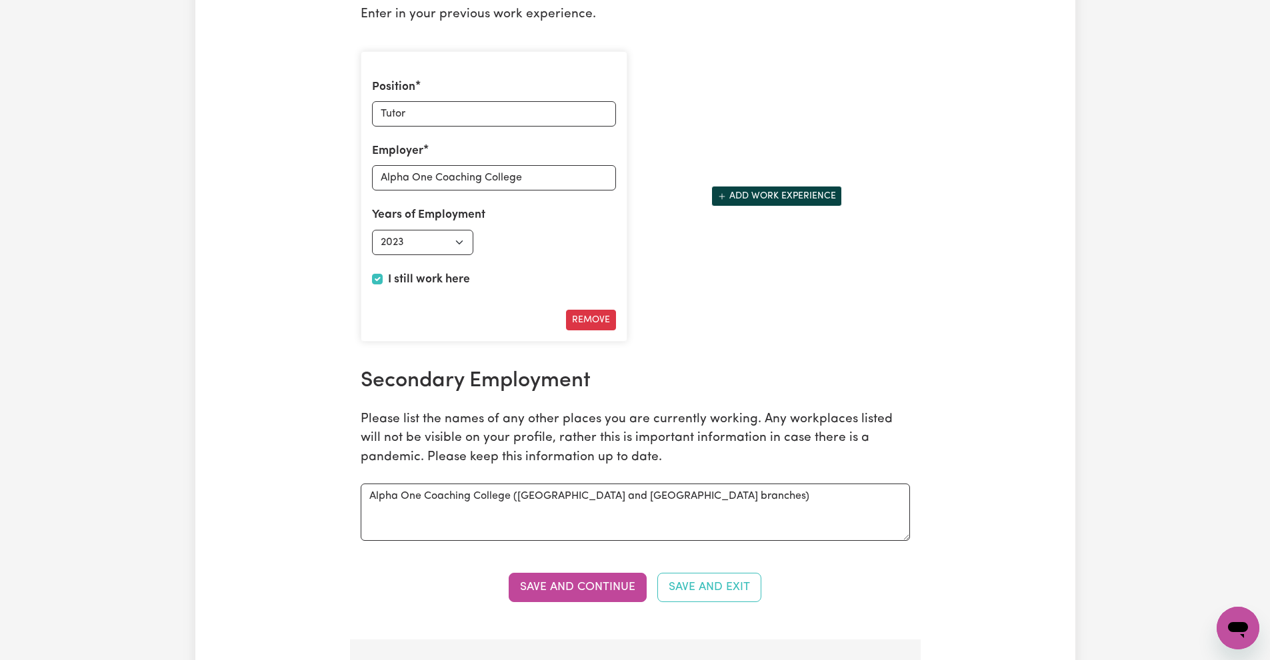
scroll to position [1948, 0]
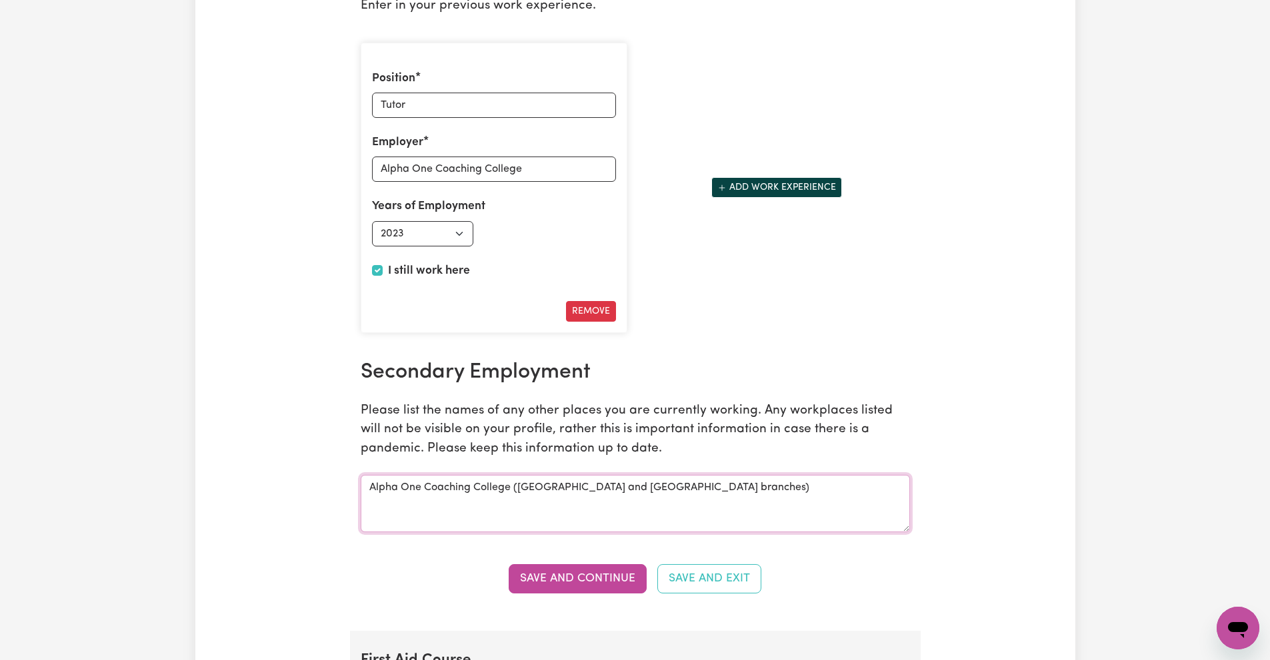
click at [729, 491] on textarea "Alpha One Coaching College ([GEOGRAPHIC_DATA] and [GEOGRAPHIC_DATA] branches)" at bounding box center [635, 503] width 549 height 57
click at [750, 491] on textarea "Alpha One Coaching College ([GEOGRAPHIC_DATA] and [GEOGRAPHIC_DATA] branches) &…" at bounding box center [635, 503] width 549 height 57
click at [866, 513] on textarea "Alpha One Coaching College ([GEOGRAPHIC_DATA] and [GEOGRAPHIC_DATA] branches) &…" at bounding box center [635, 503] width 549 height 57
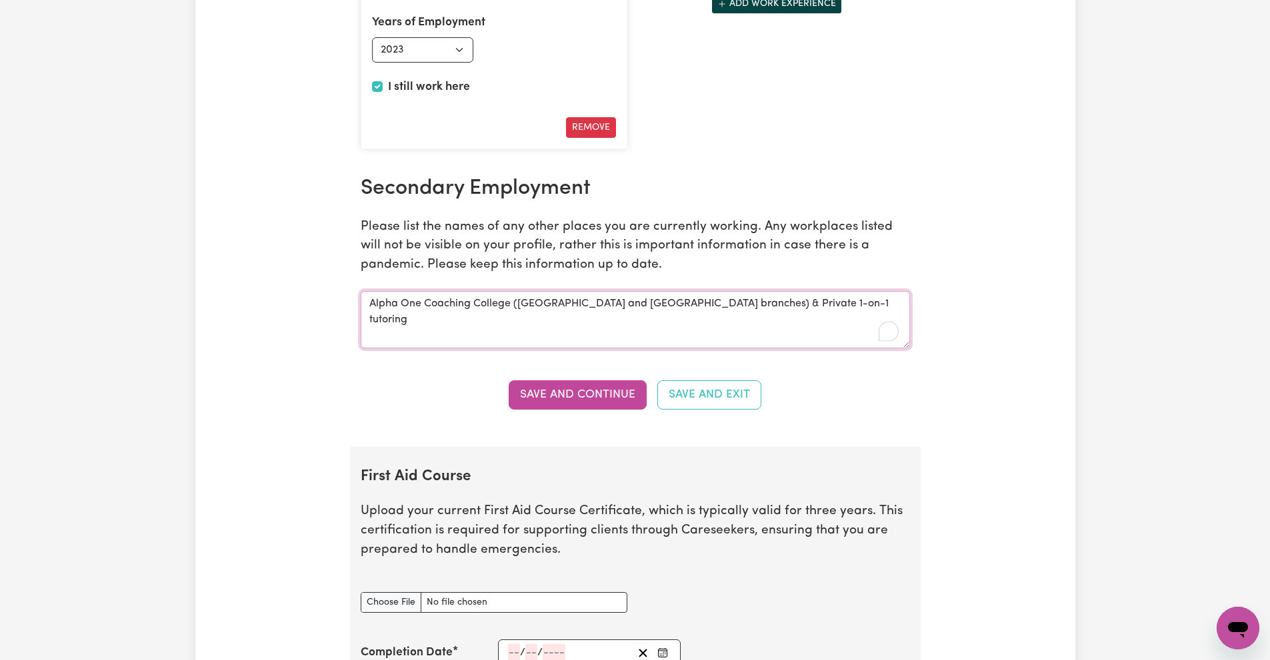
scroll to position [2147, 0]
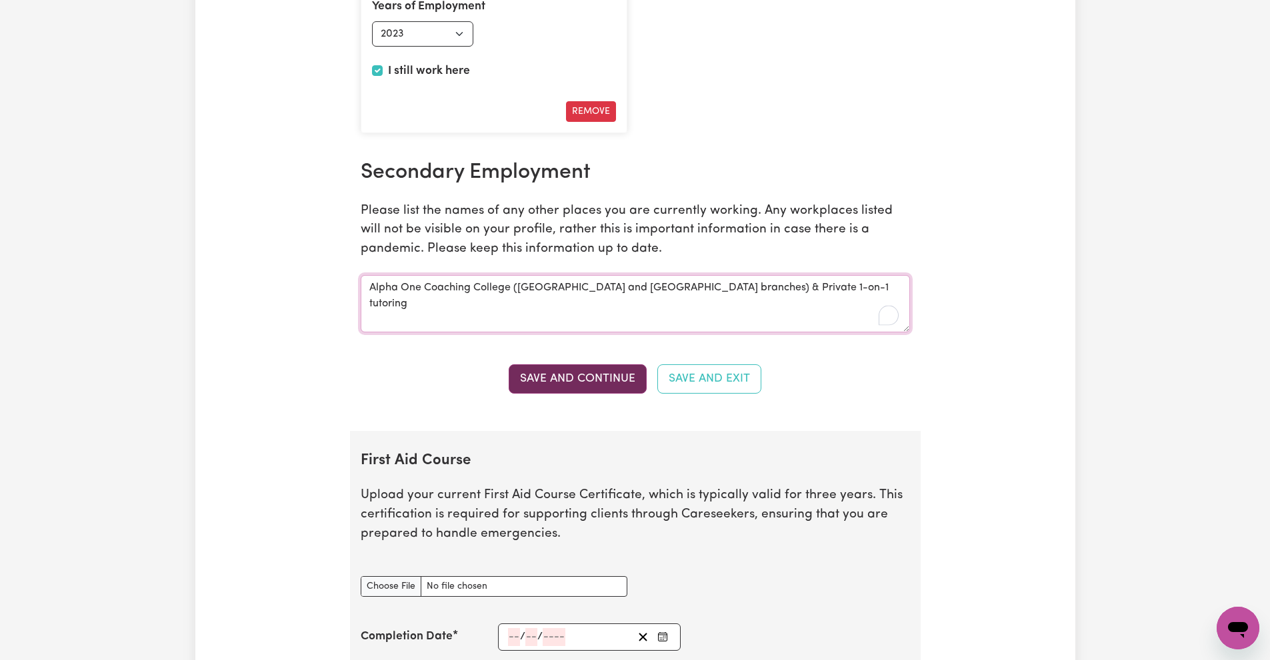
type textarea "Alpha One Coaching College ([GEOGRAPHIC_DATA] and [GEOGRAPHIC_DATA] branches) &…"
click at [547, 383] on button "Save and Continue" at bounding box center [578, 379] width 138 height 29
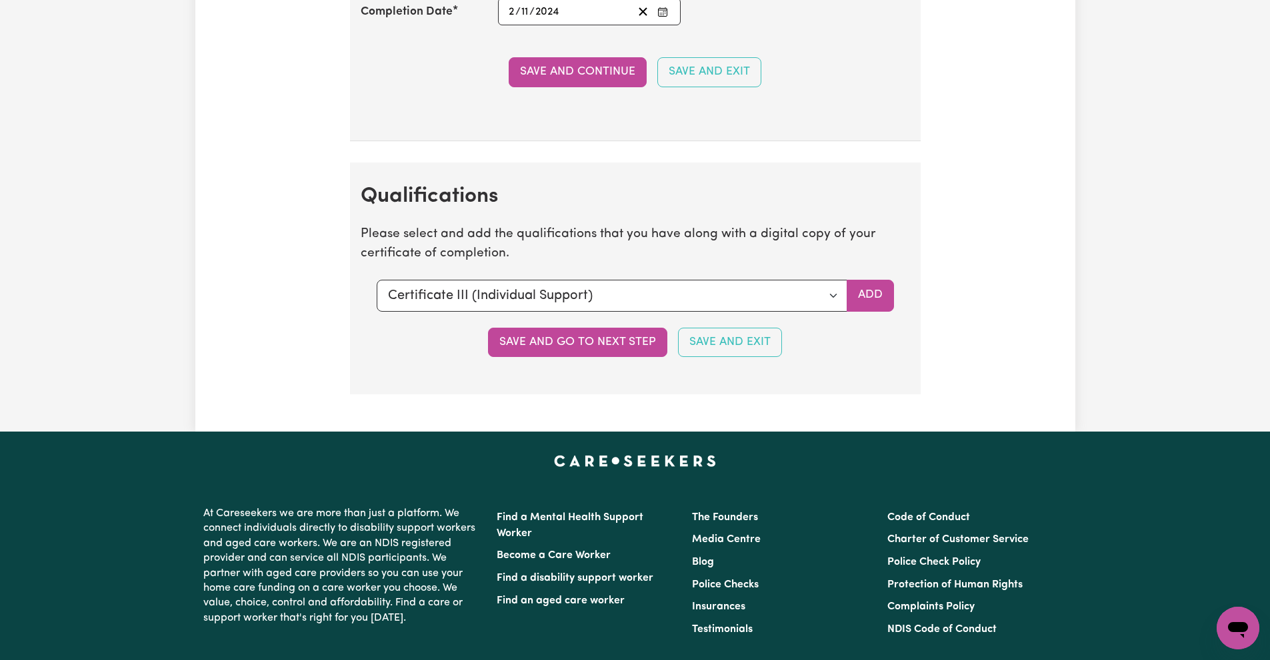
scroll to position [3245, 0]
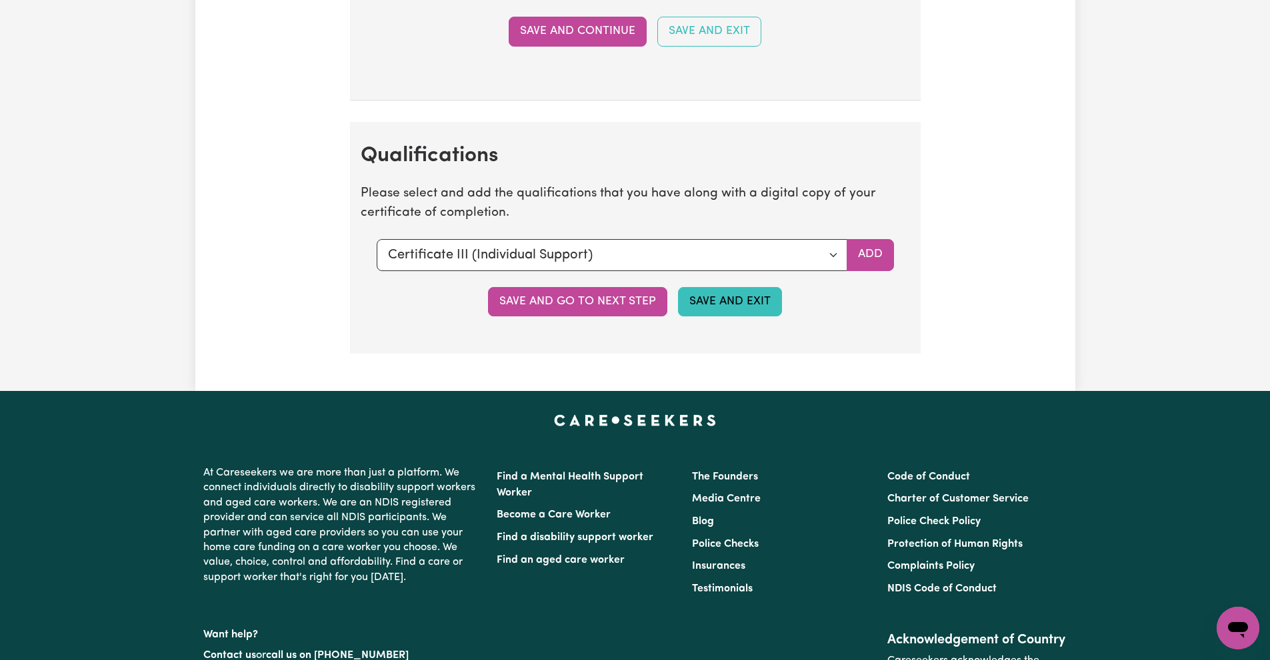
click at [690, 313] on button "Save and Exit" at bounding box center [730, 301] width 104 height 29
